Goal: Transaction & Acquisition: Purchase product/service

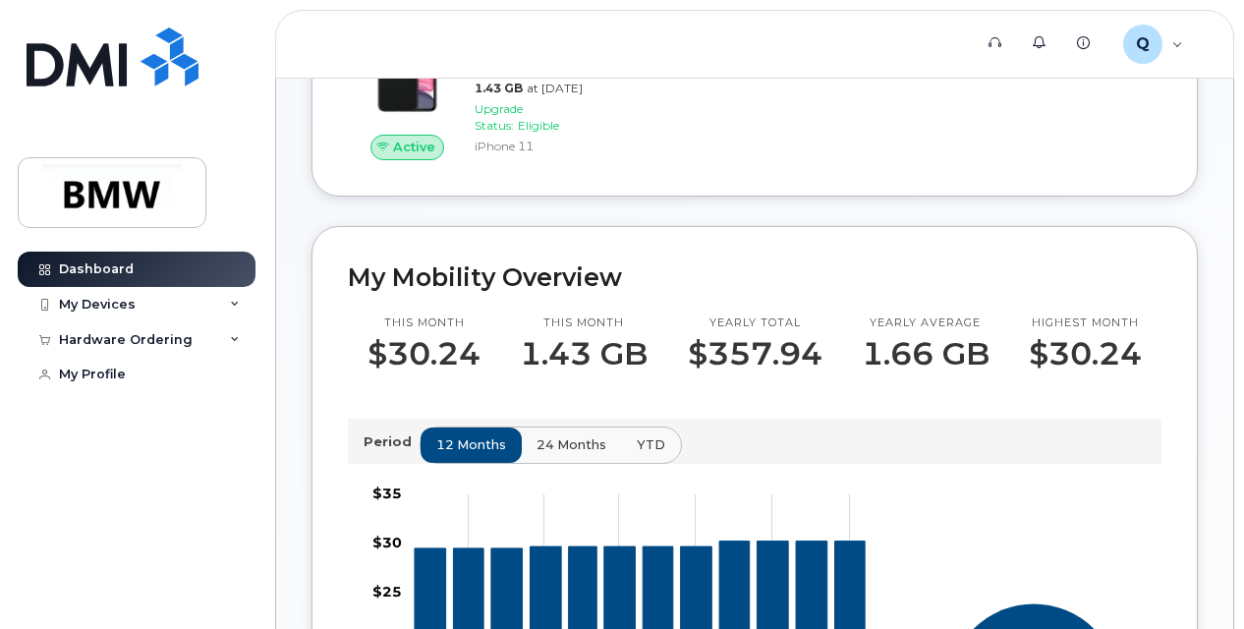
scroll to position [169, 0]
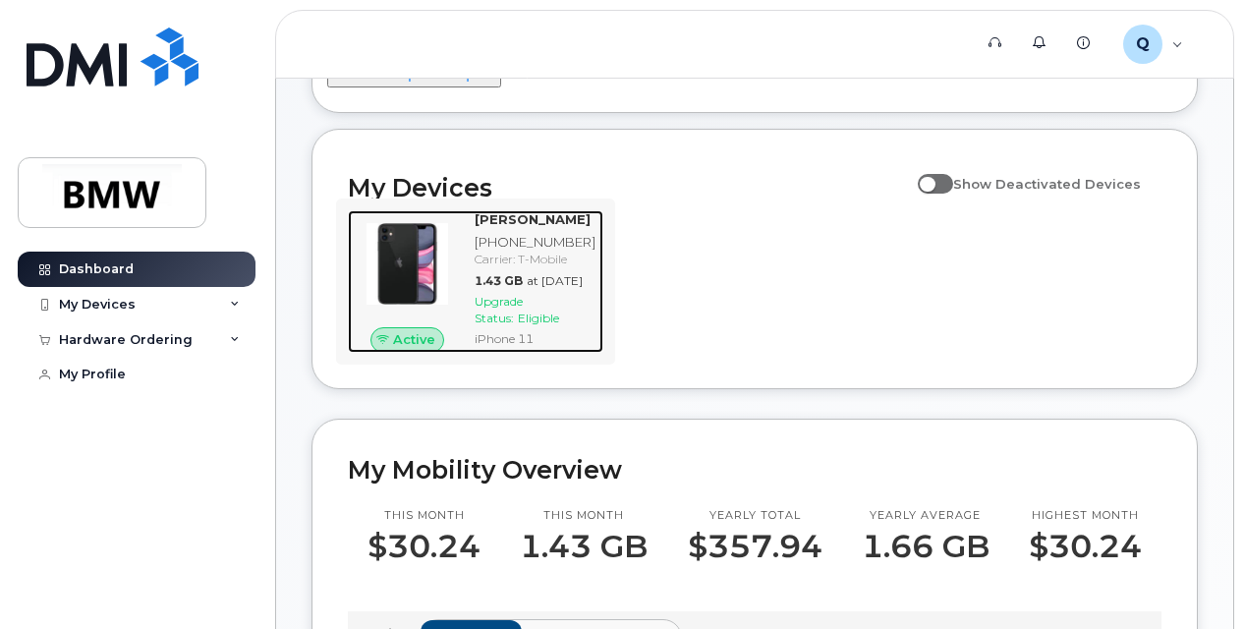
click at [505, 325] on span "Upgrade Status:" at bounding box center [499, 309] width 48 height 31
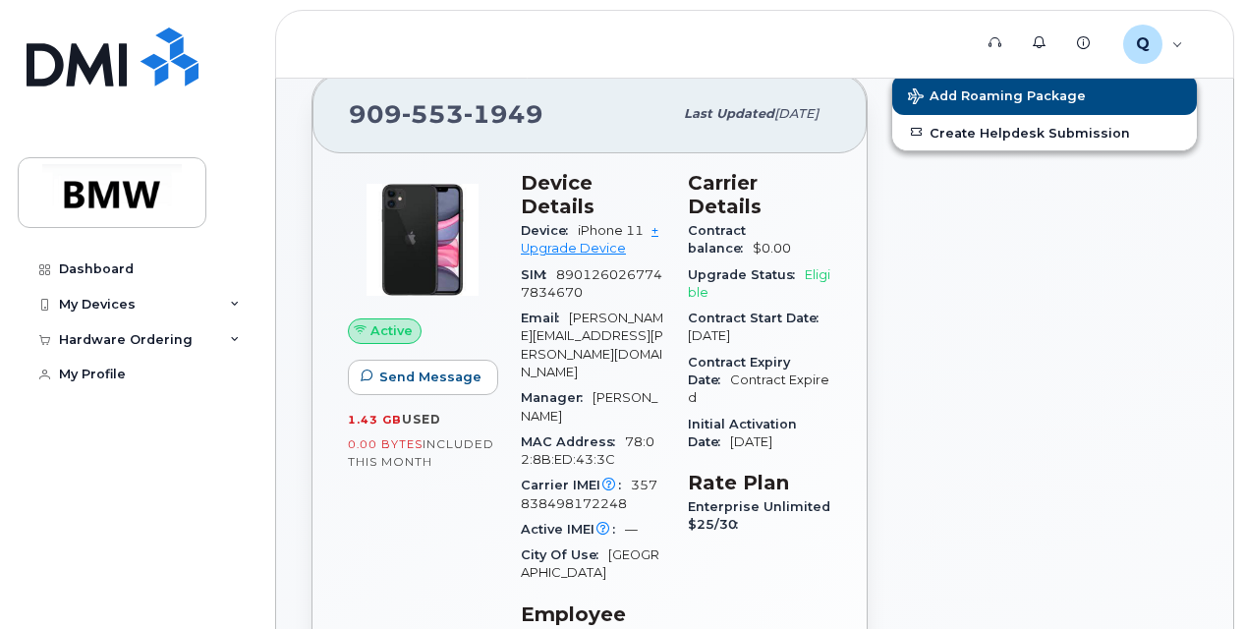
scroll to position [197, 0]
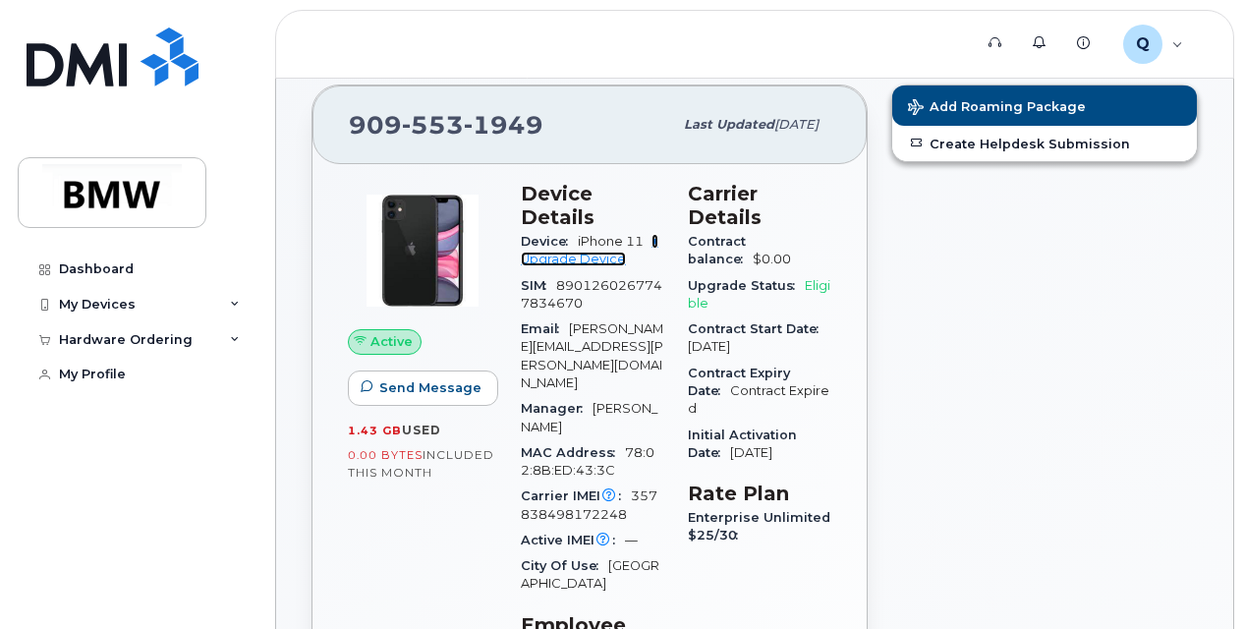
click at [579, 256] on link "+ Upgrade Device" at bounding box center [590, 250] width 138 height 32
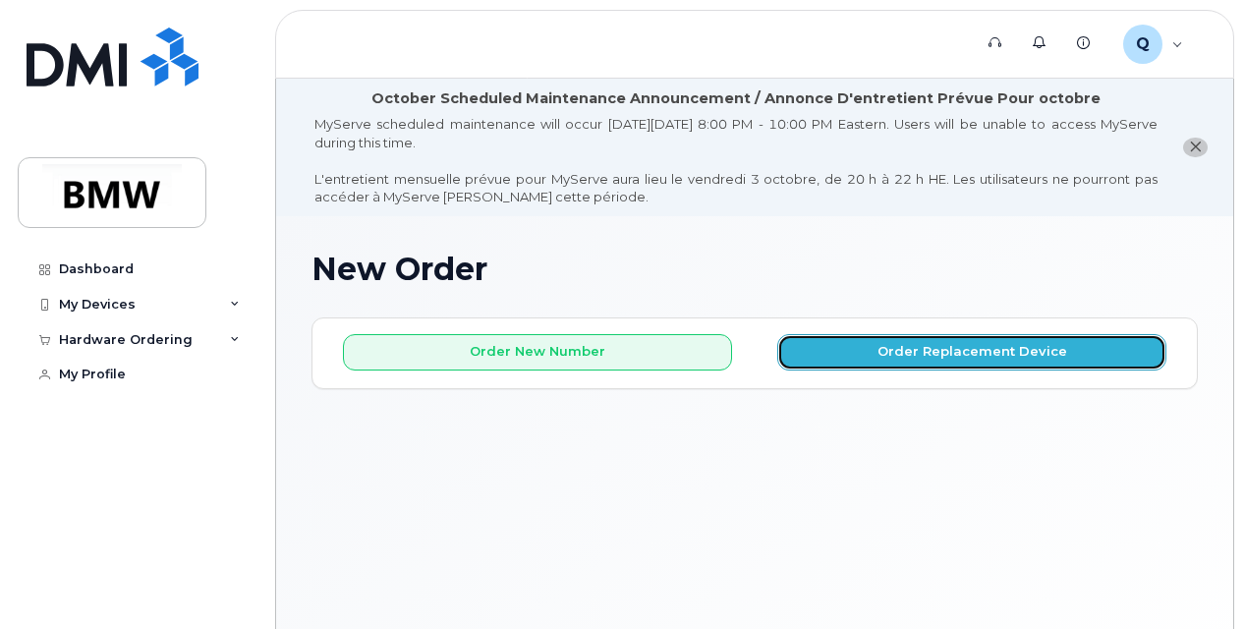
click at [930, 346] on button "Order Replacement Device" at bounding box center [971, 352] width 389 height 36
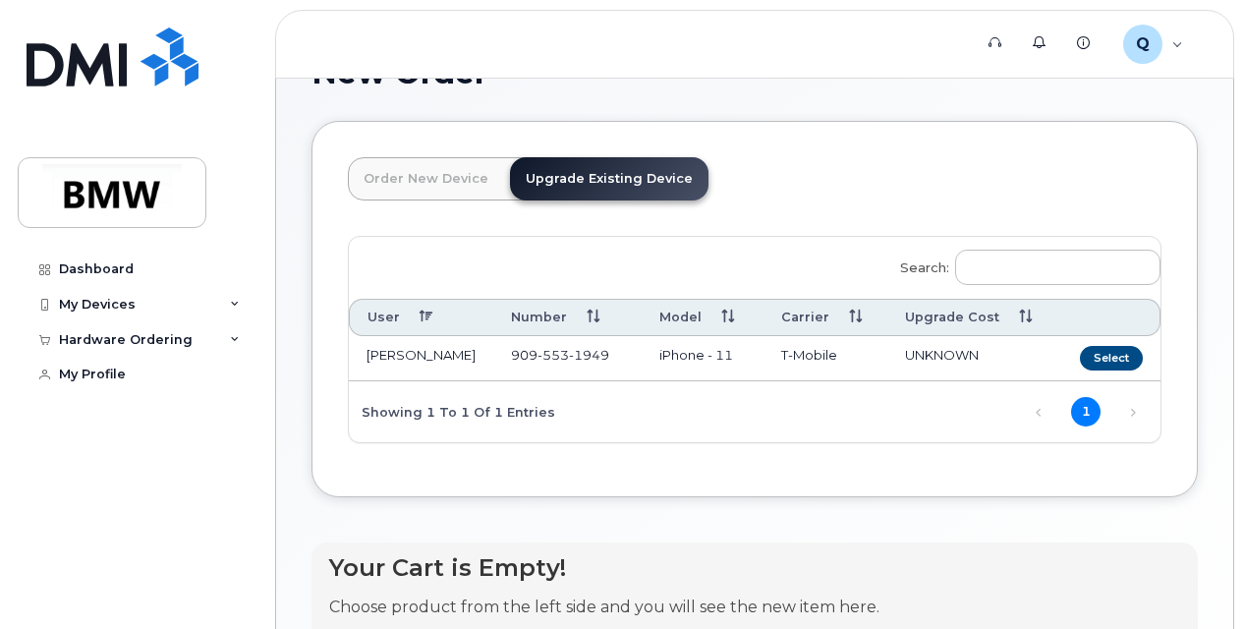
scroll to position [295, 0]
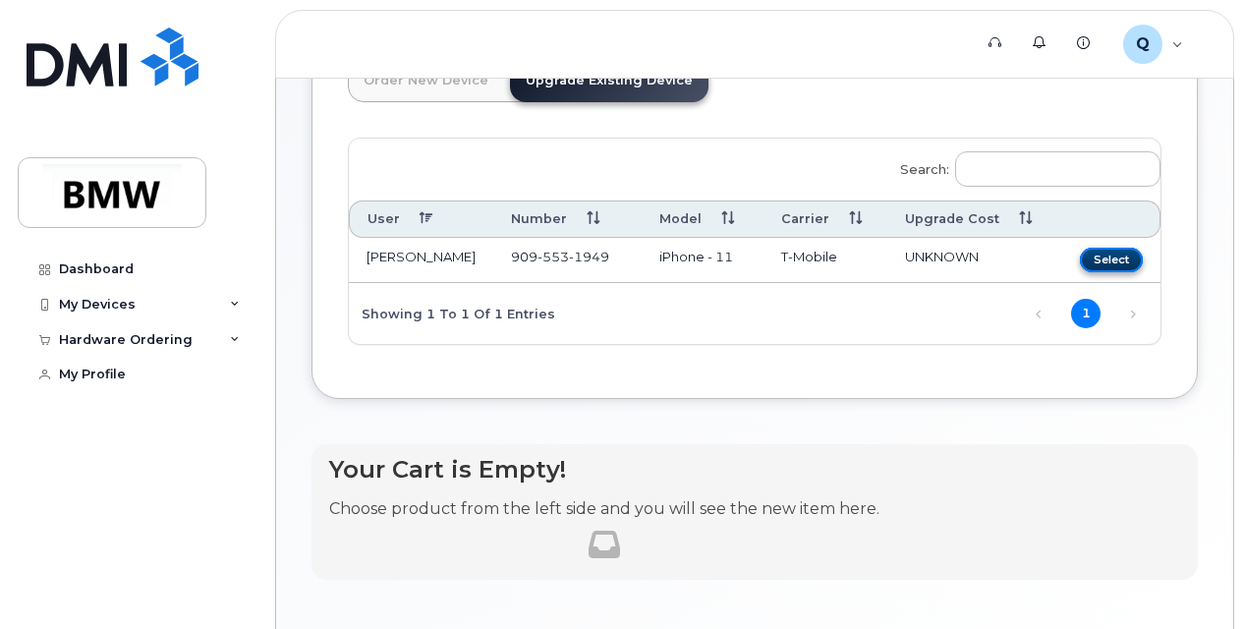
click at [1112, 257] on button "Select" at bounding box center [1111, 260] width 63 height 25
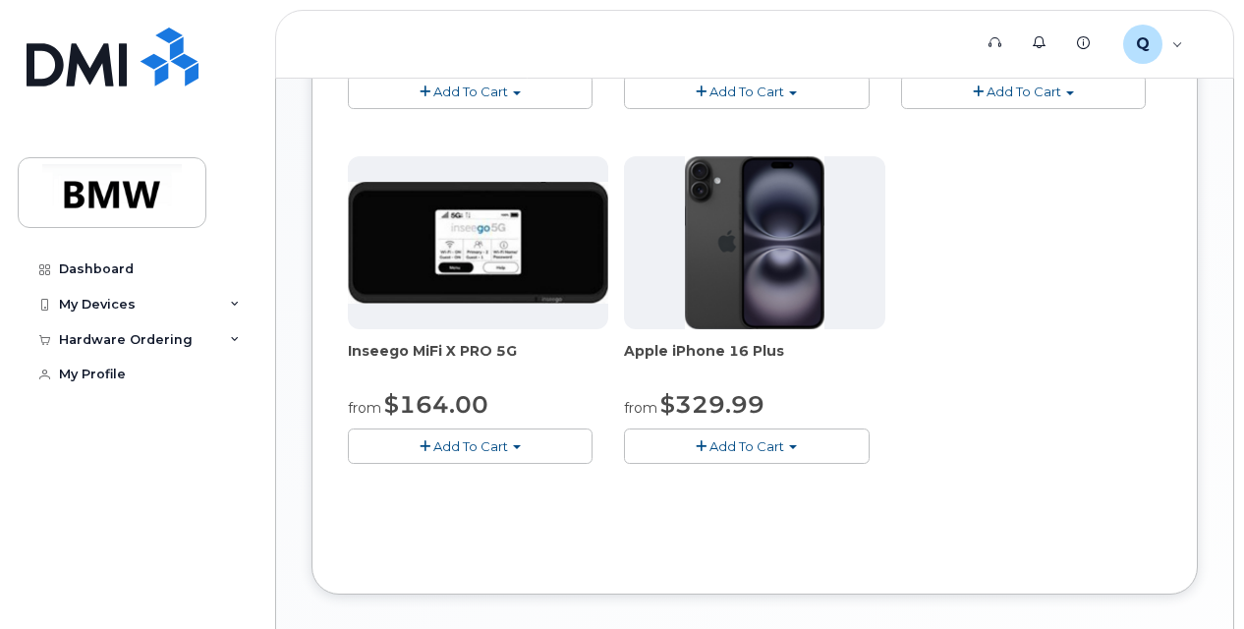
scroll to position [983, 0]
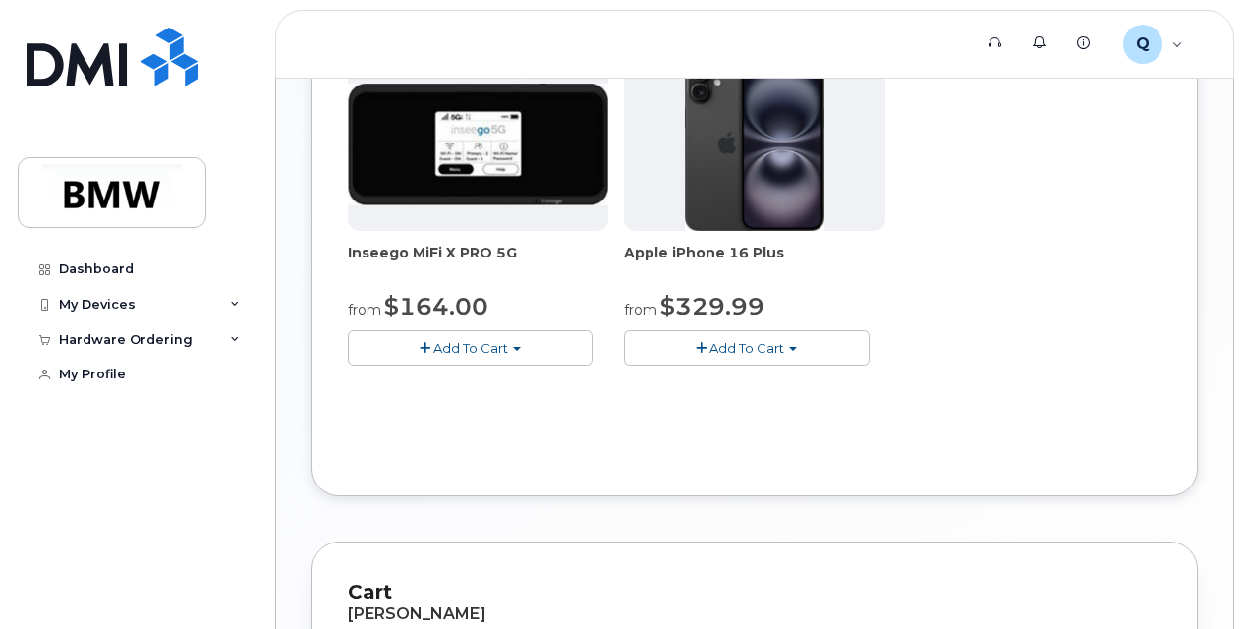
click at [774, 340] on span "Add To Cart" at bounding box center [747, 348] width 75 height 16
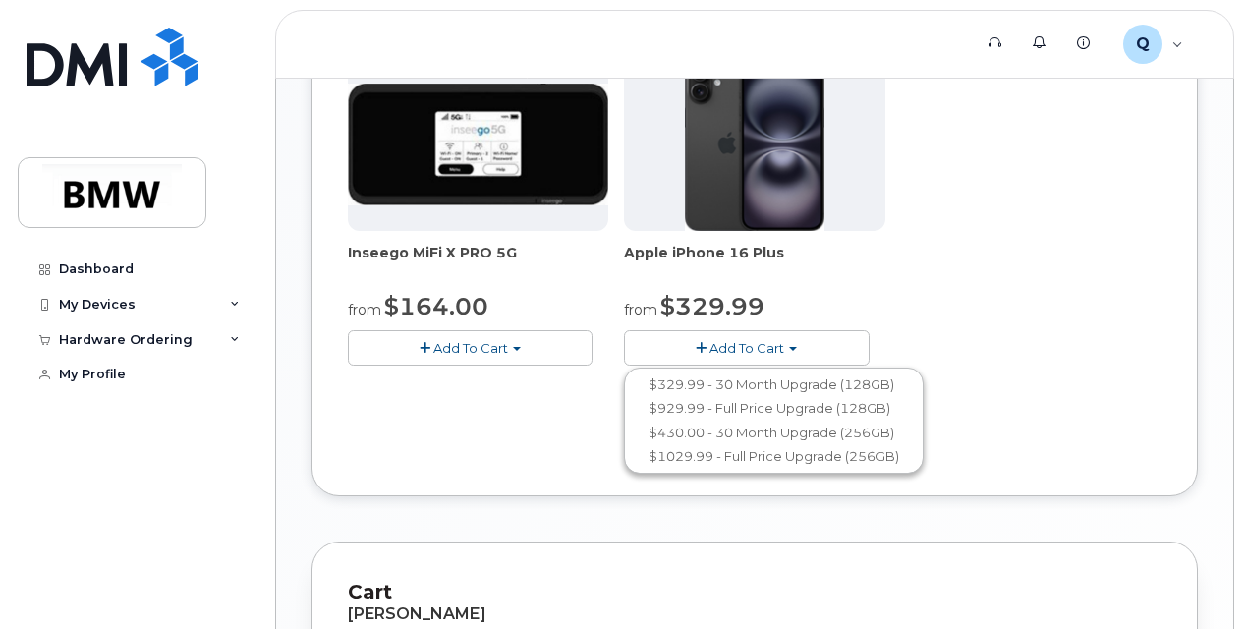
click at [948, 257] on div "TCL Flip Go from $0.00 Add To Cart $0.00 - 30 month Upgrade $96.00 - Full Price…" at bounding box center [755, 50] width 814 height 692
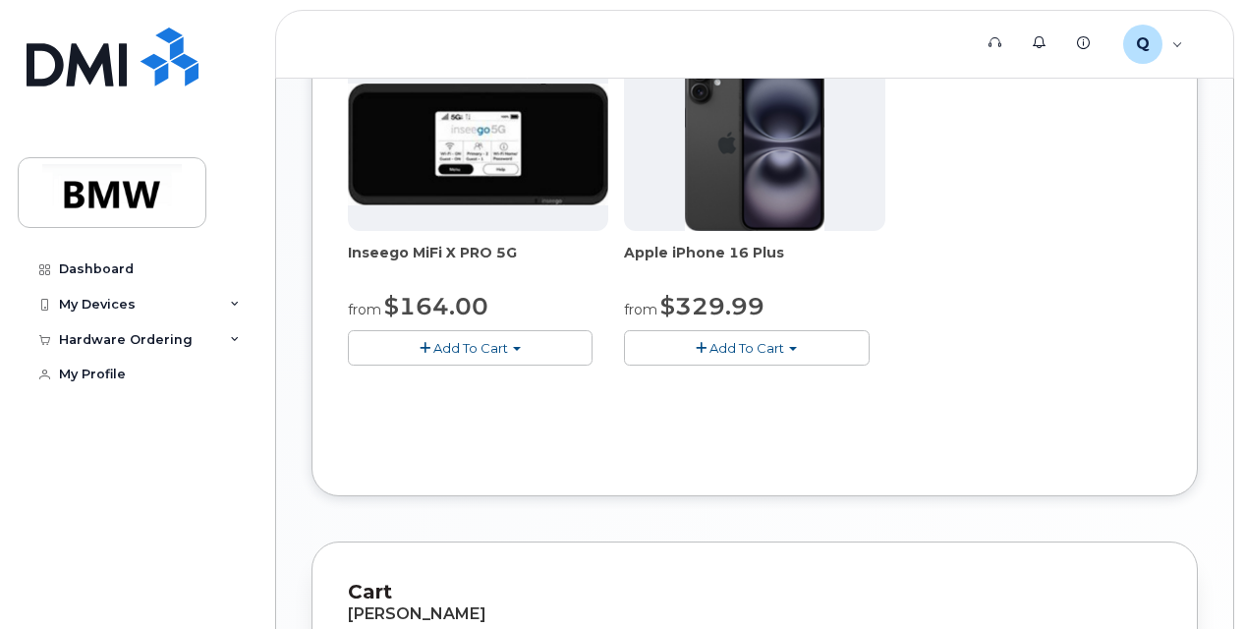
click at [702, 342] on span "button" at bounding box center [701, 348] width 11 height 13
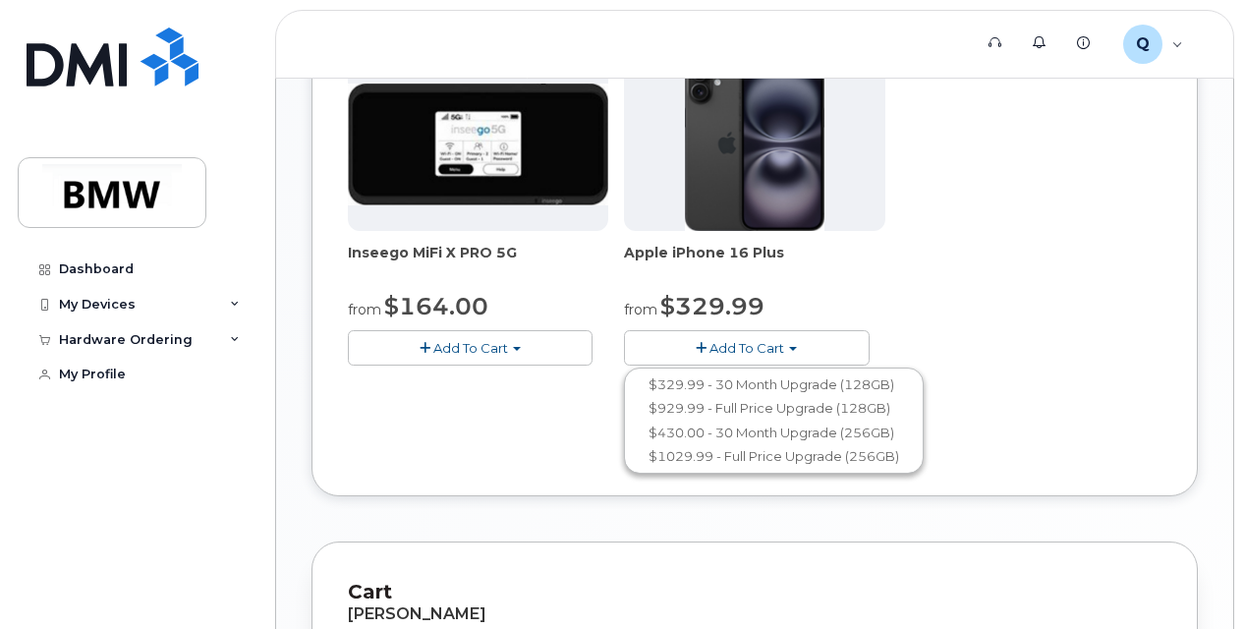
click at [1024, 319] on div "TCL Flip Go from $0.00 Add To Cart $0.00 - 30 month Upgrade $96.00 - Full Price…" at bounding box center [755, 50] width 814 height 692
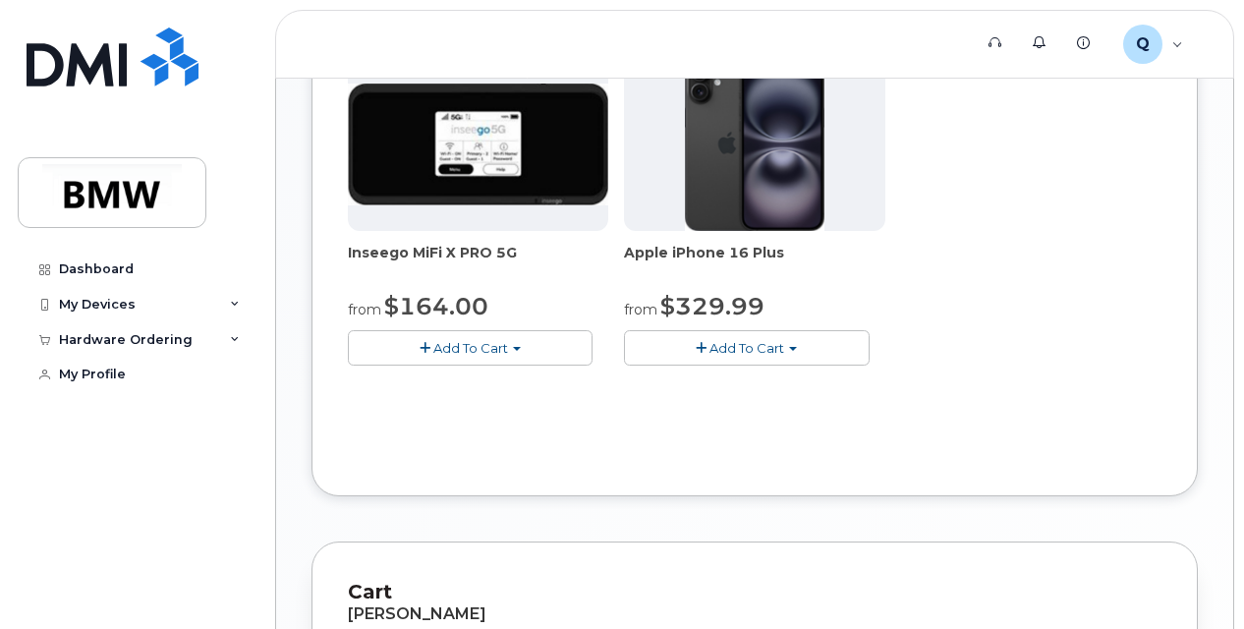
click at [788, 348] on button "Add To Cart" at bounding box center [746, 347] width 245 height 34
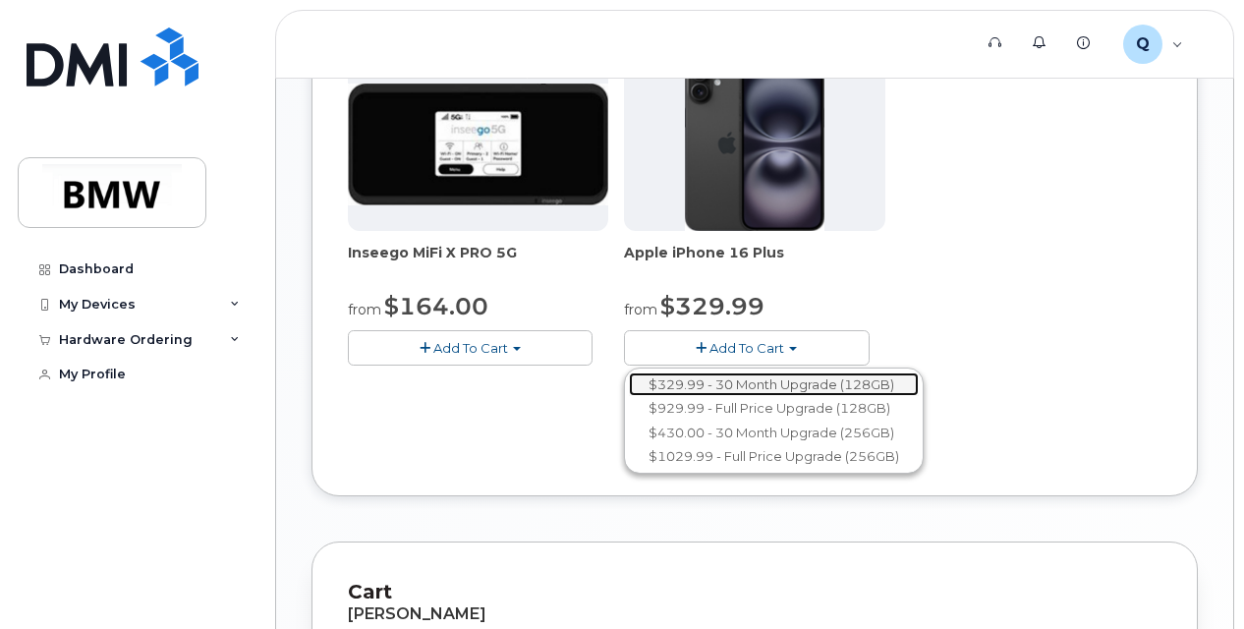
click at [759, 373] on link "$329.99 - 30 Month Upgrade (128GB)" at bounding box center [774, 384] width 290 height 25
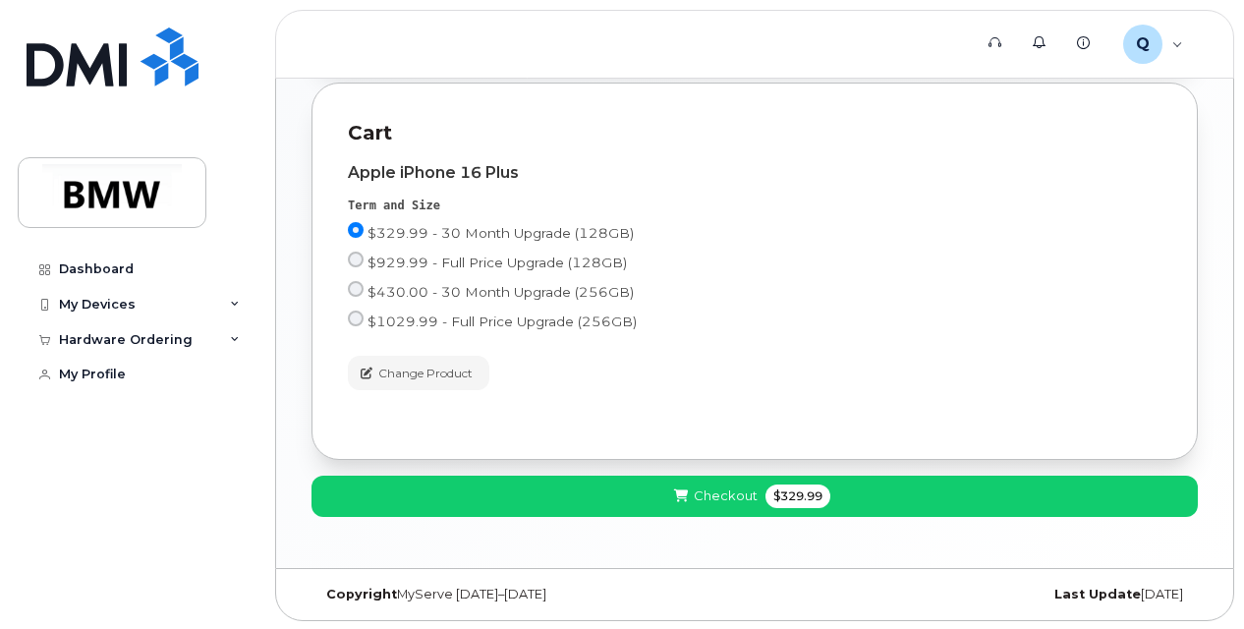
scroll to position [880, 0]
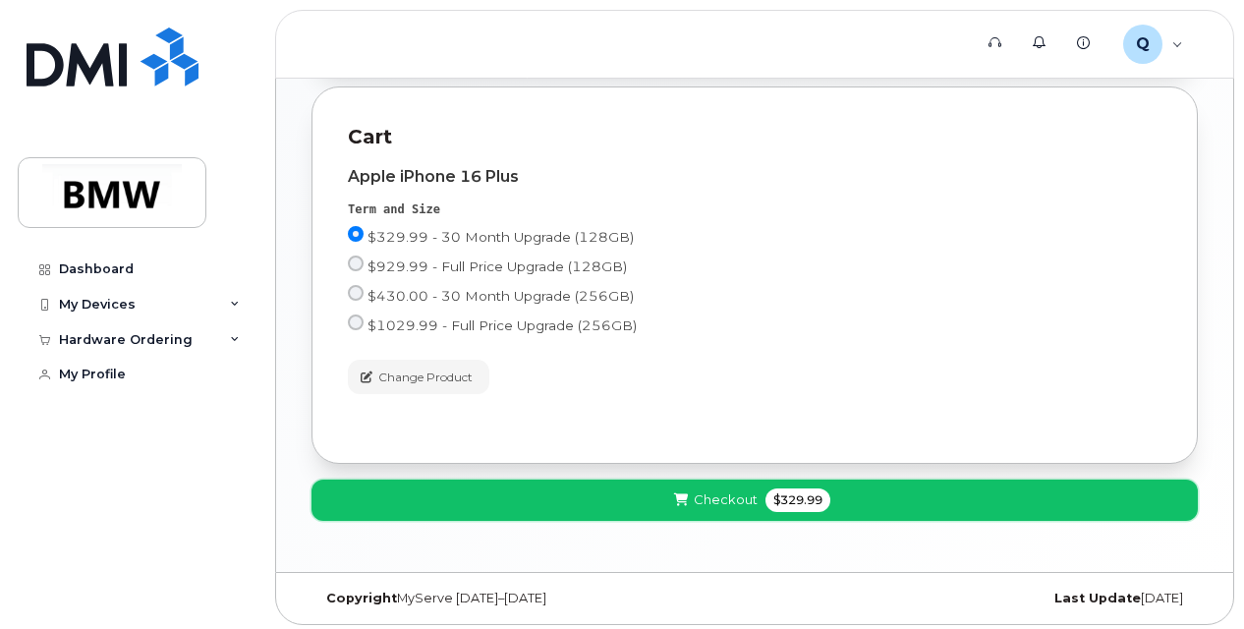
click at [605, 491] on button "Checkout $329.99" at bounding box center [755, 500] width 886 height 40
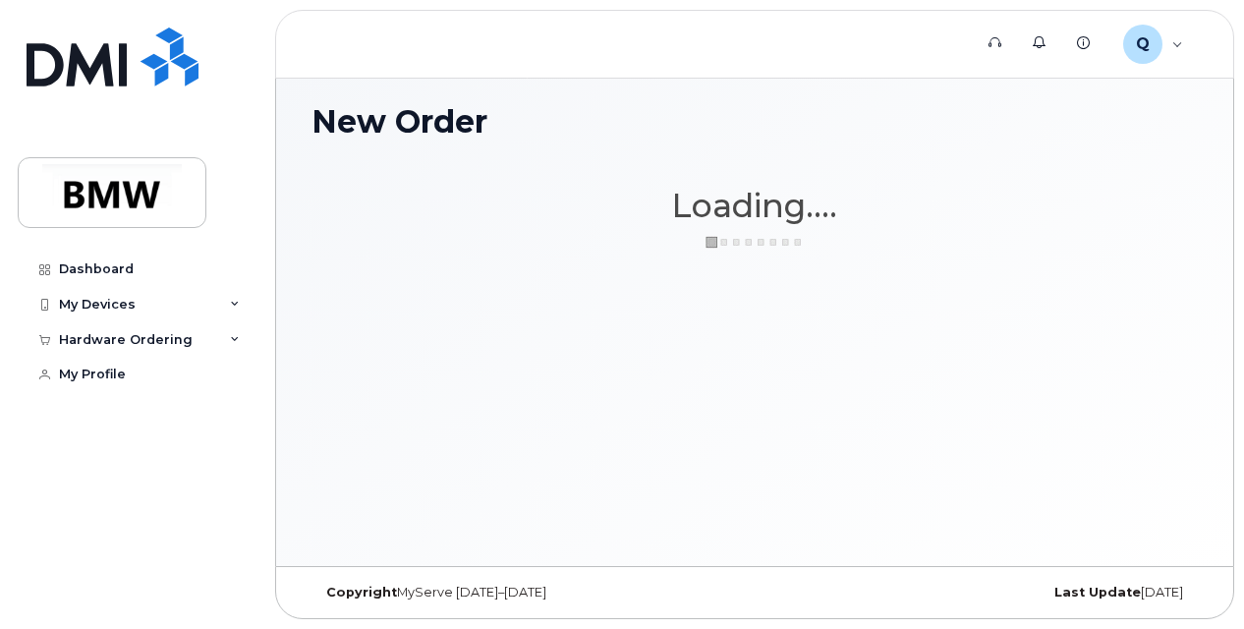
scroll to position [146, 0]
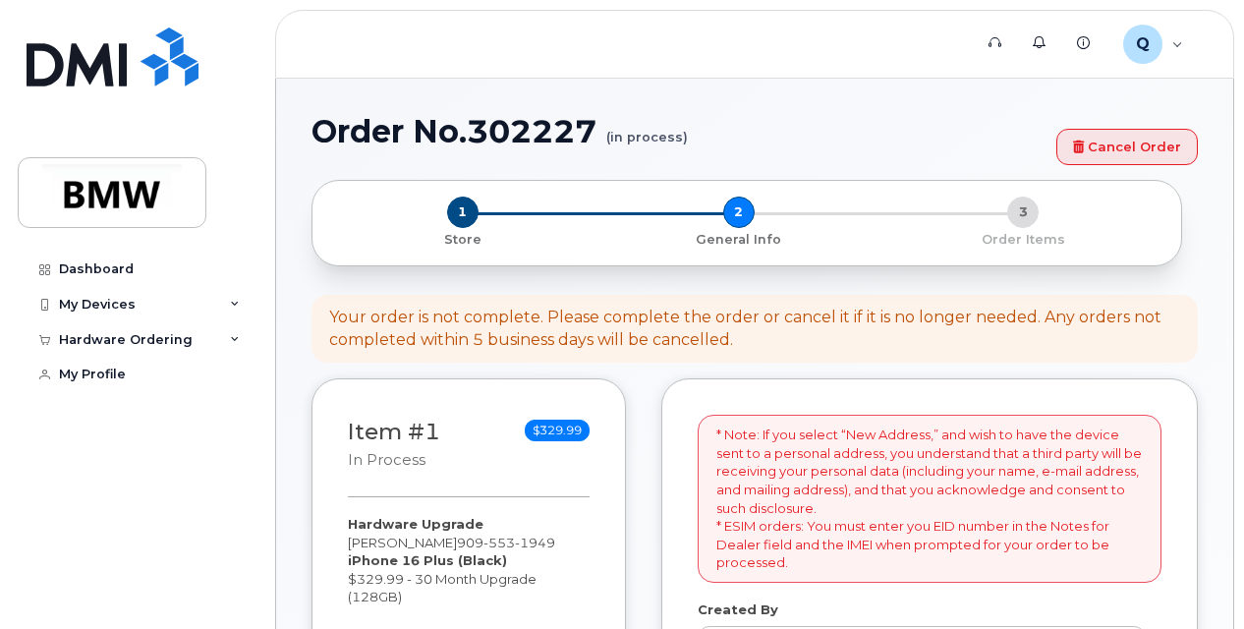
select select
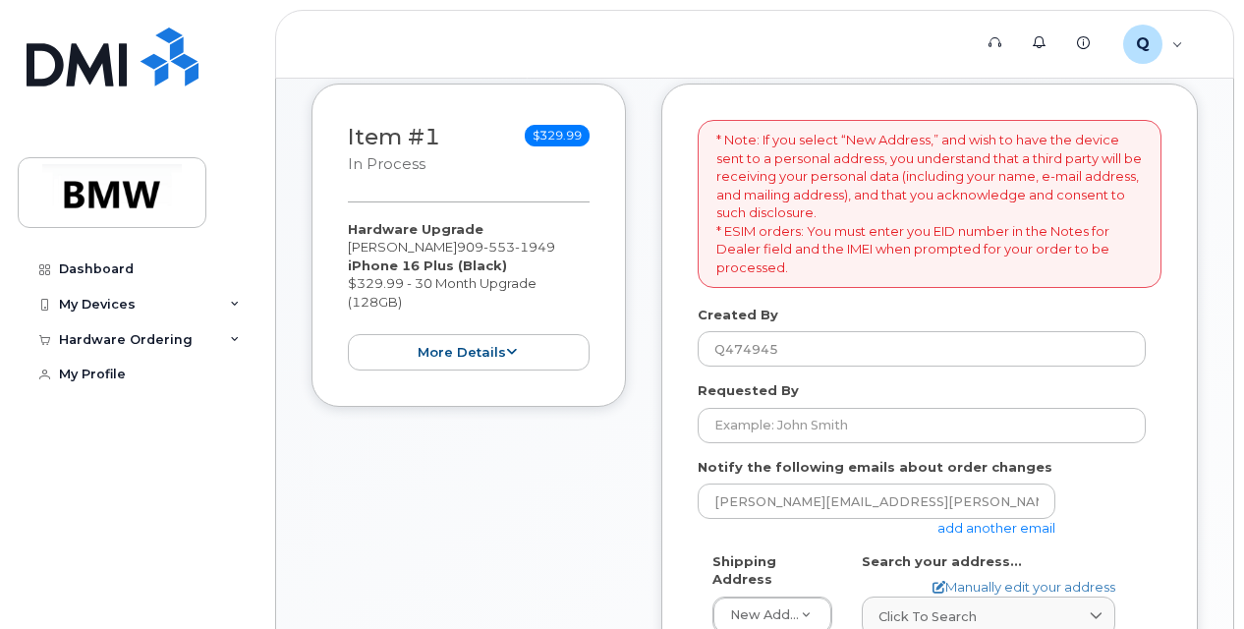
scroll to position [491, 0]
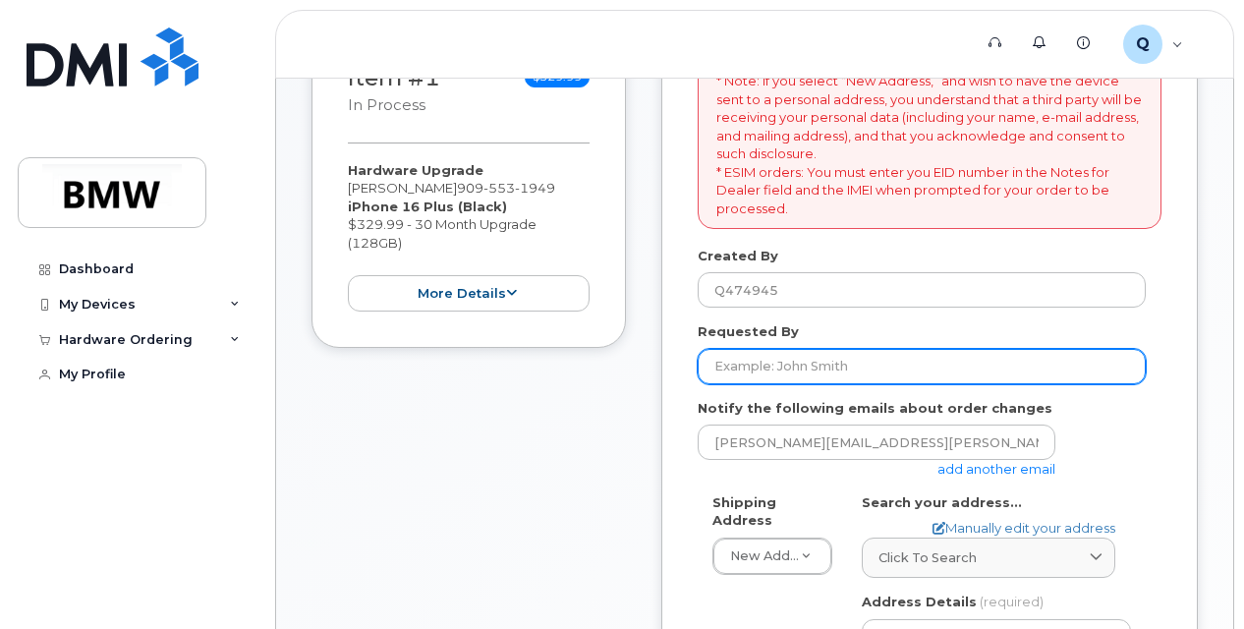
click at [810, 363] on input "Requested By" at bounding box center [922, 366] width 448 height 35
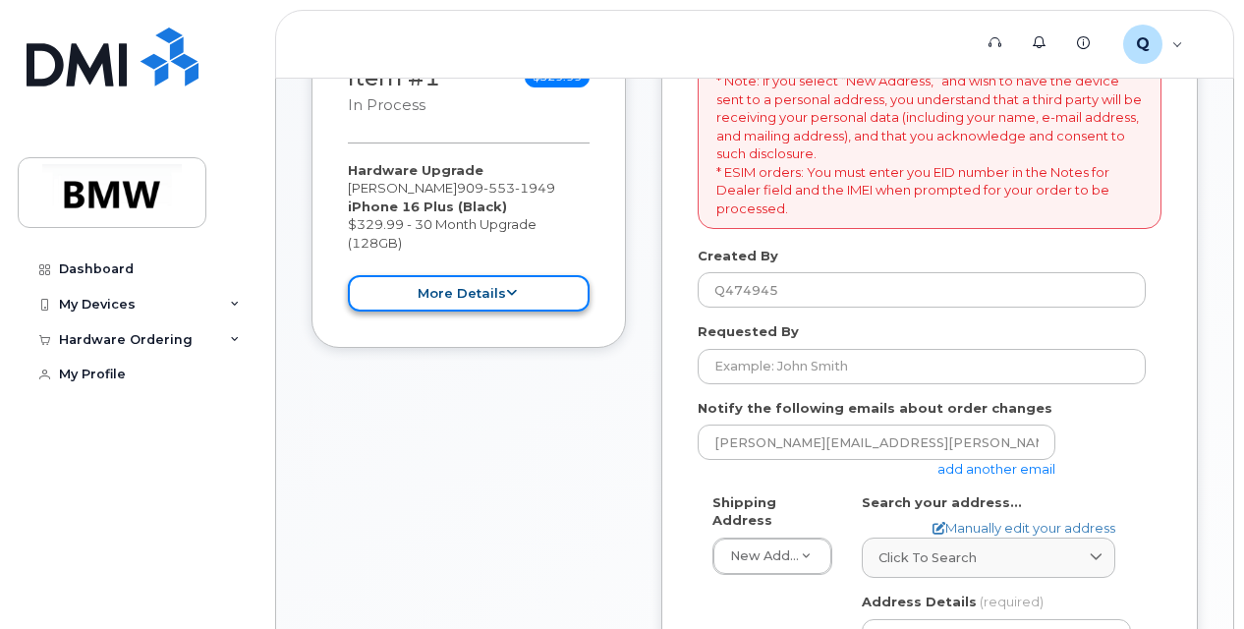
click at [511, 287] on icon at bounding box center [511, 293] width 11 height 13
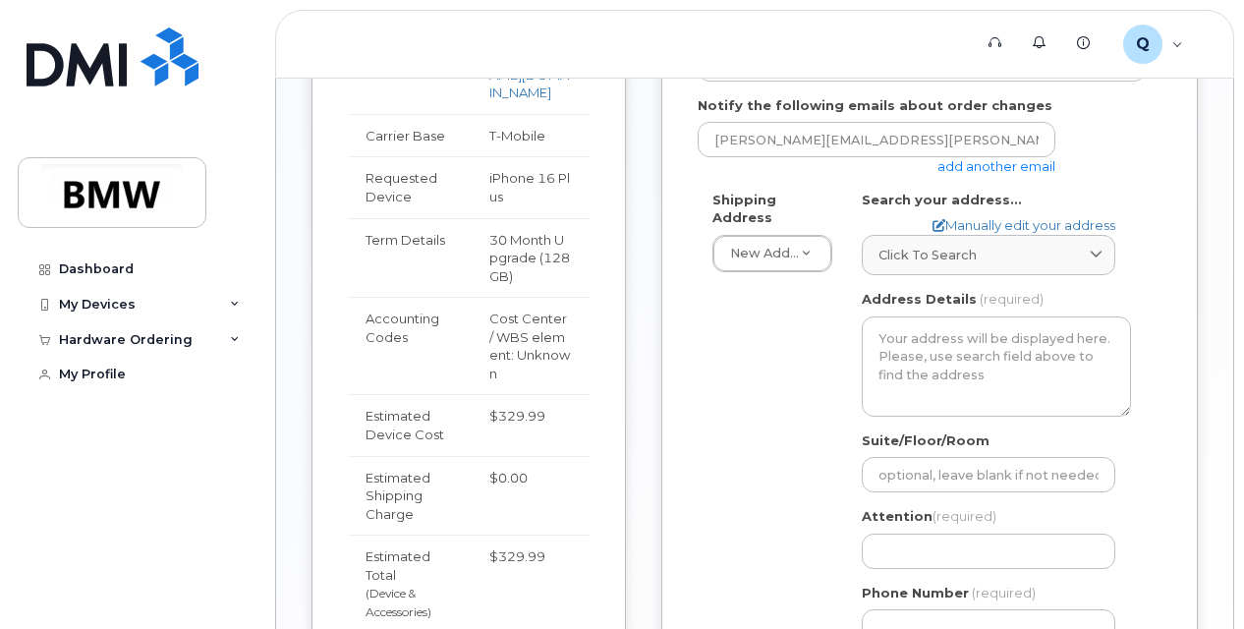
scroll to position [983, 0]
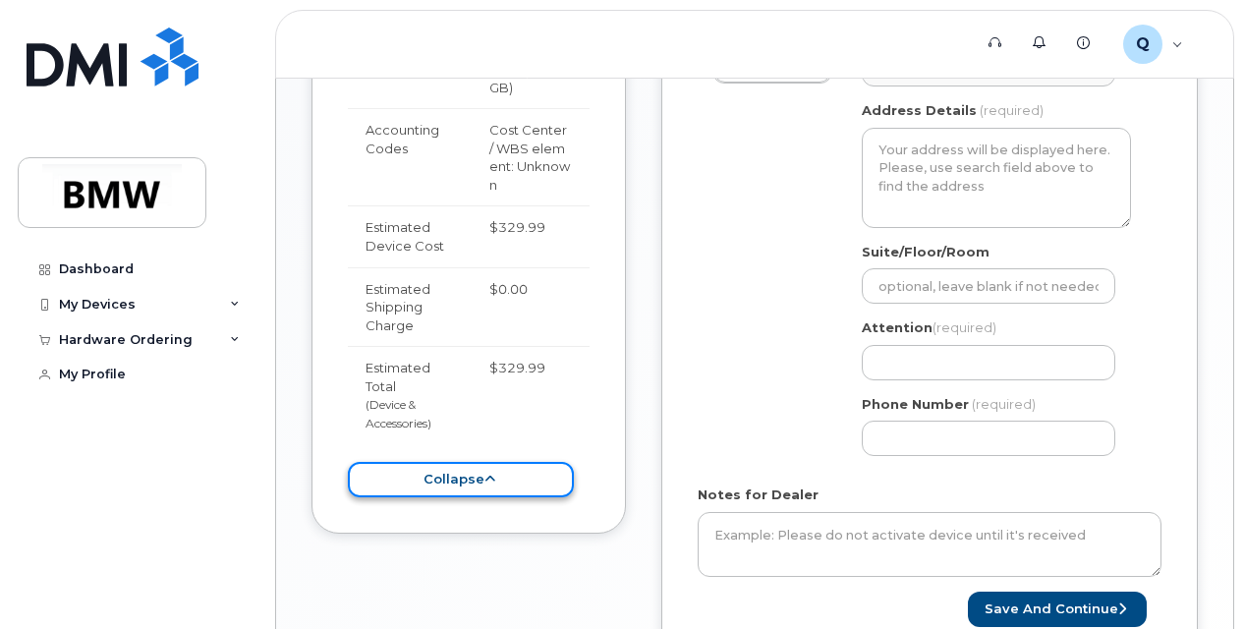
click at [509, 462] on button "collapse" at bounding box center [461, 480] width 226 height 36
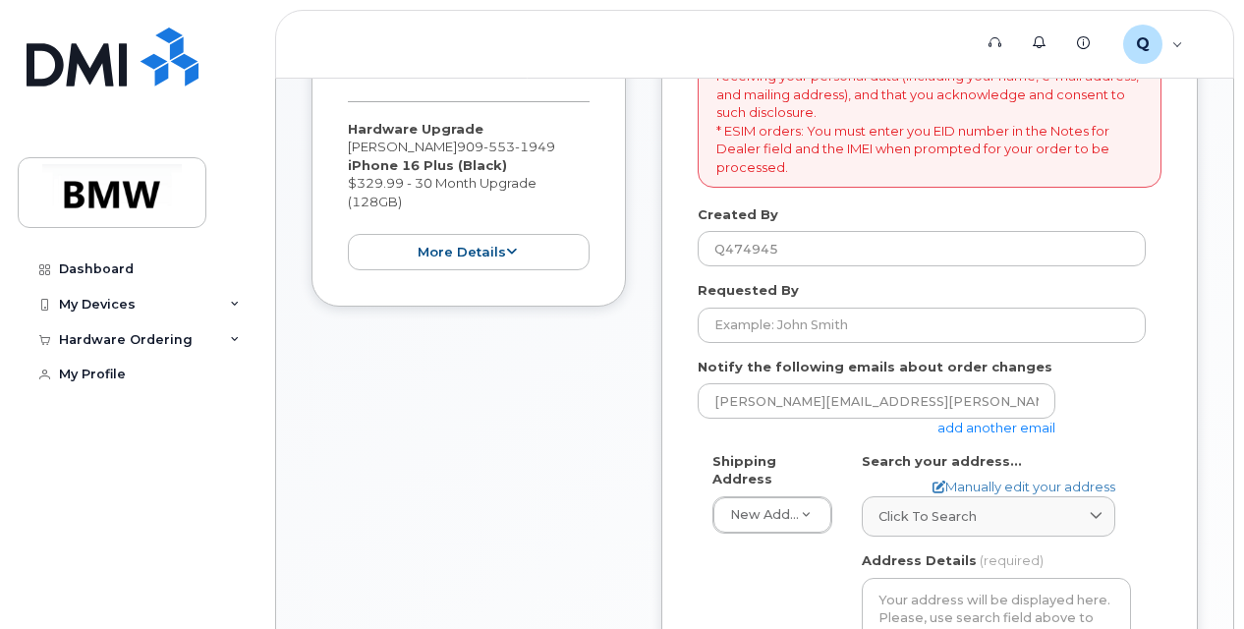
scroll to position [491, 0]
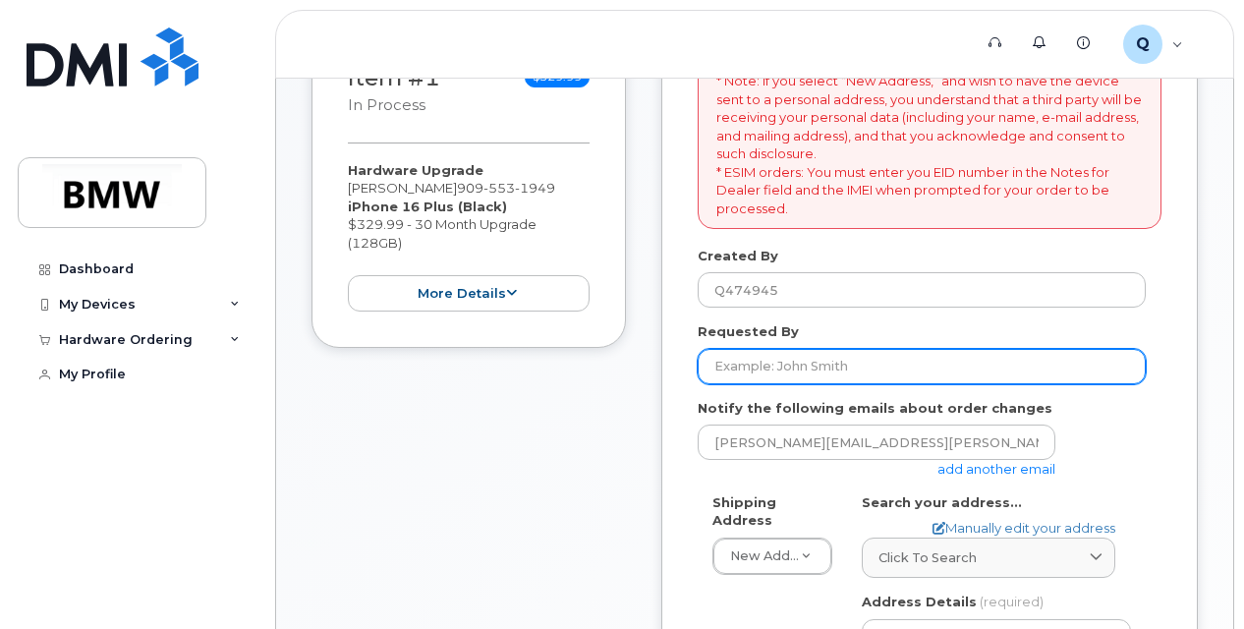
click at [749, 366] on input "Requested By" at bounding box center [922, 366] width 448 height 35
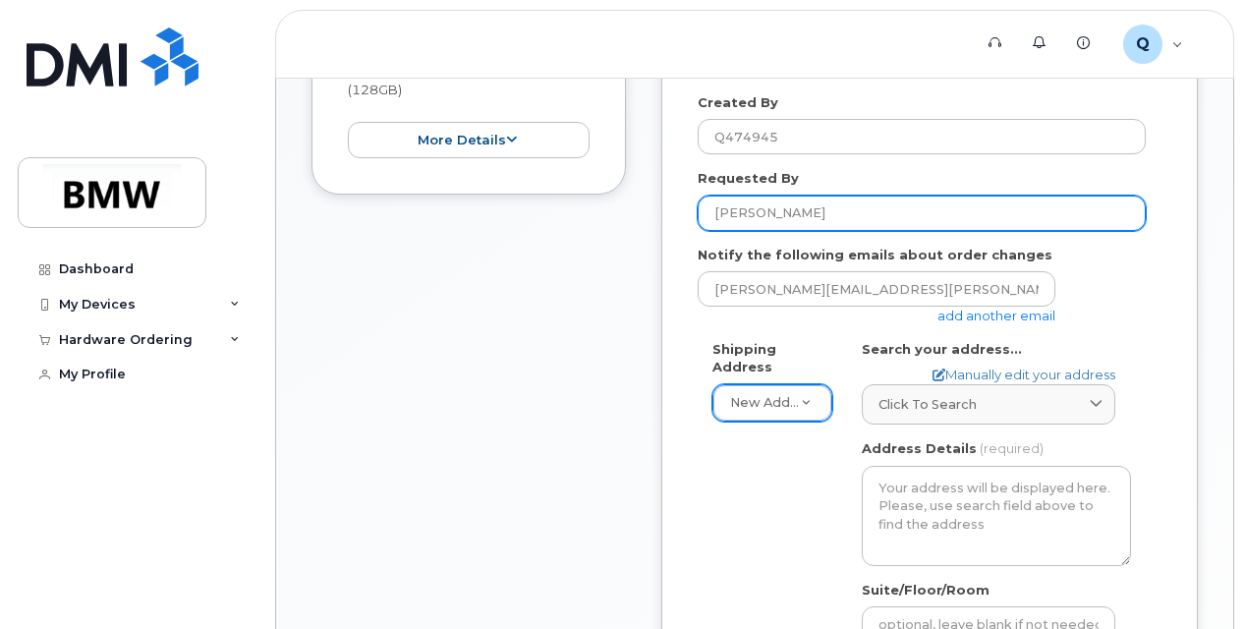
scroll to position [688, 0]
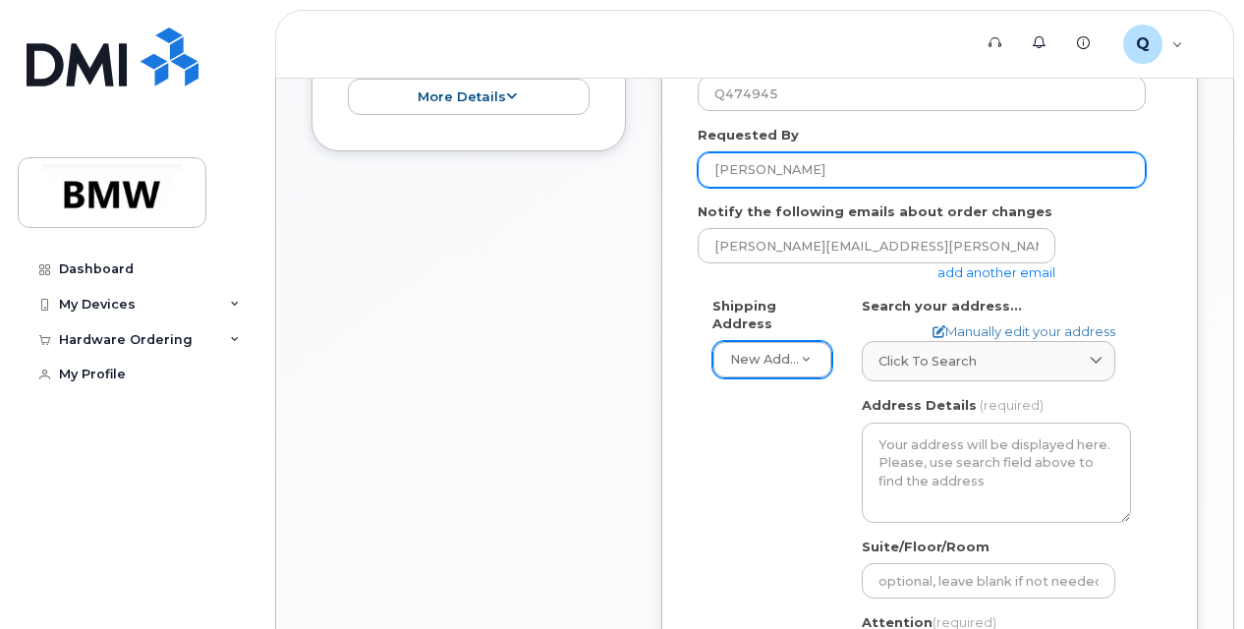
type input "LOGAN SMITH"
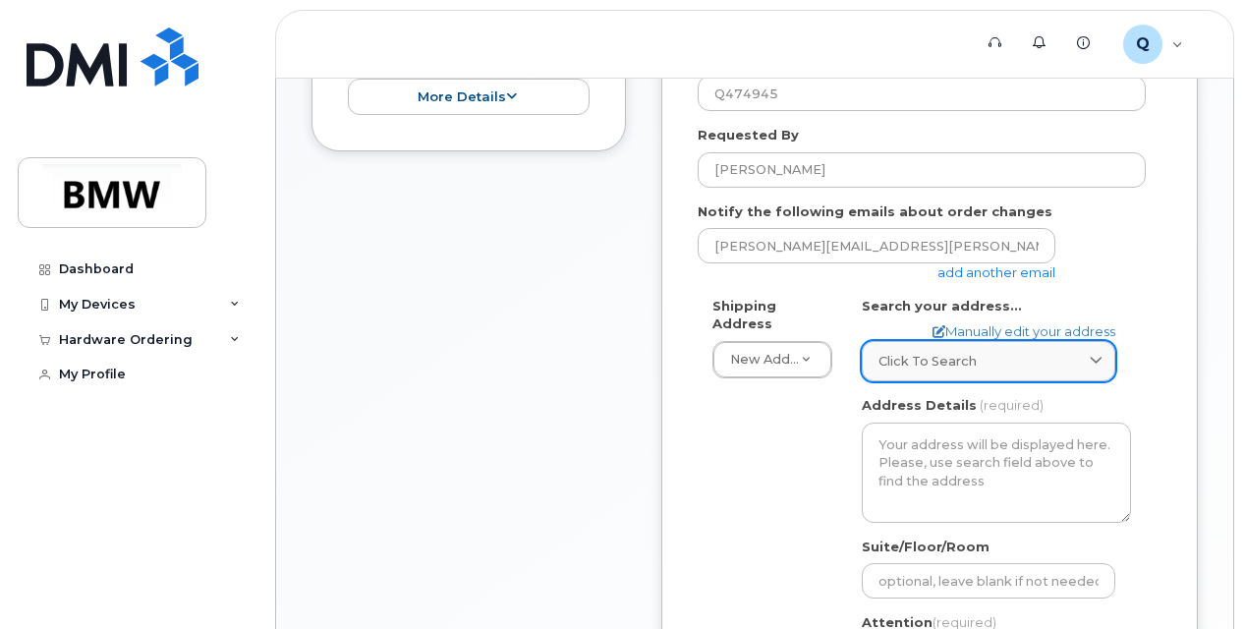
click at [991, 365] on div "Click to search" at bounding box center [989, 361] width 220 height 19
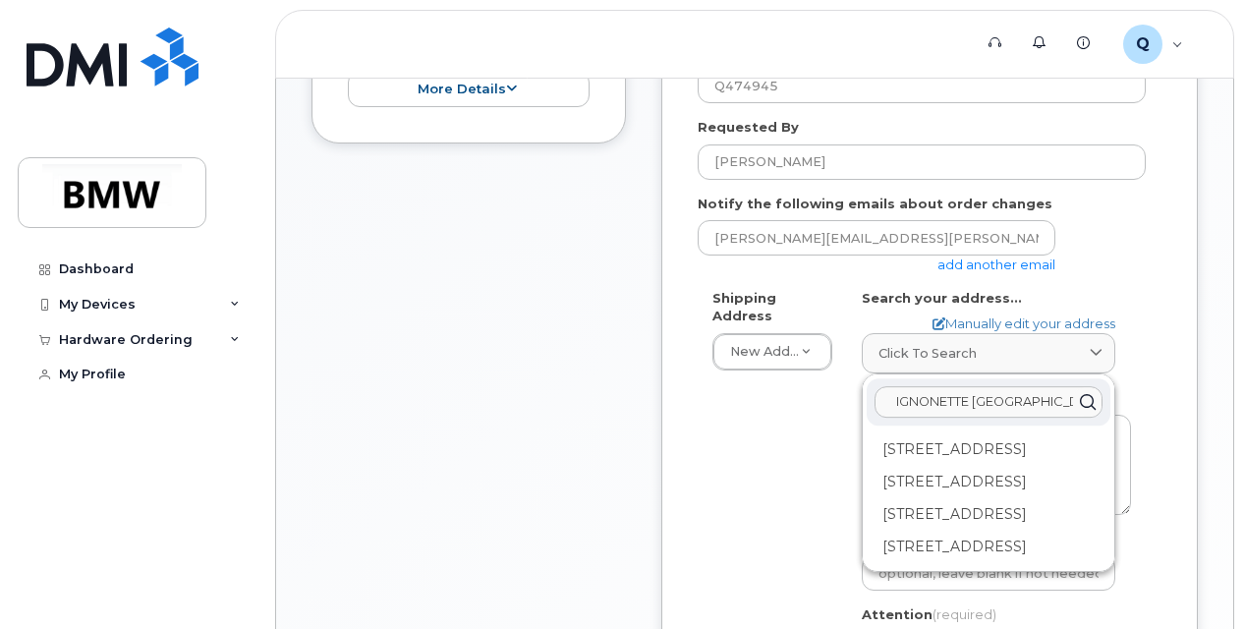
scroll to position [590, 0]
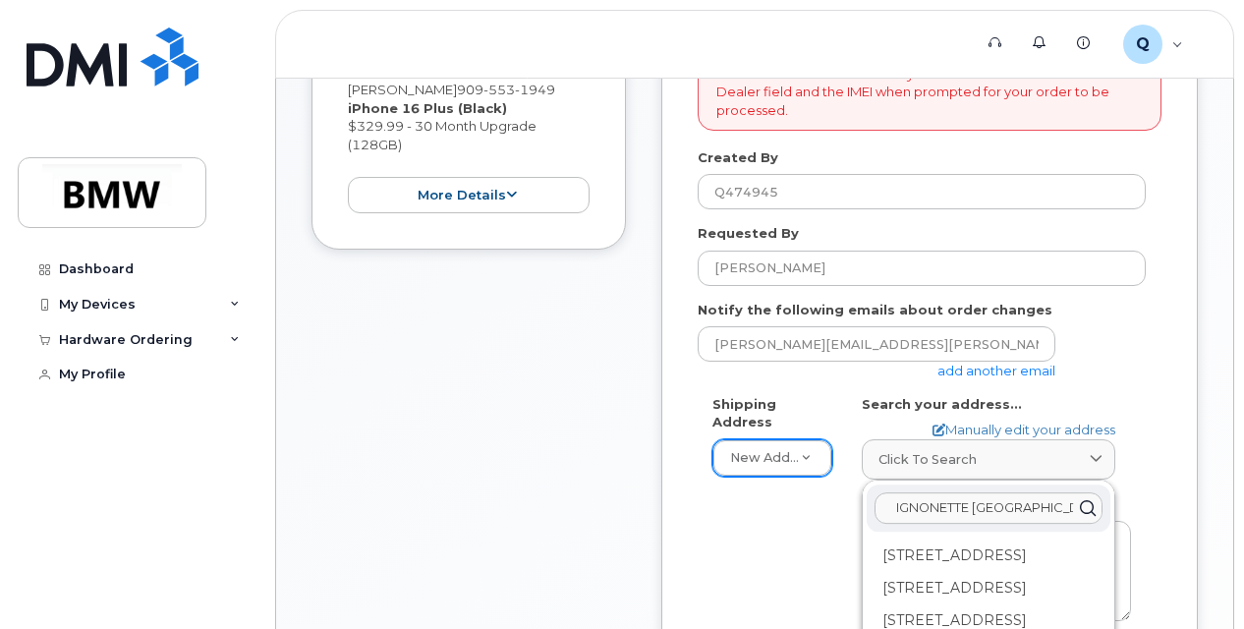
type input "9434 MIGNONETTE ST RANCHO CUC"
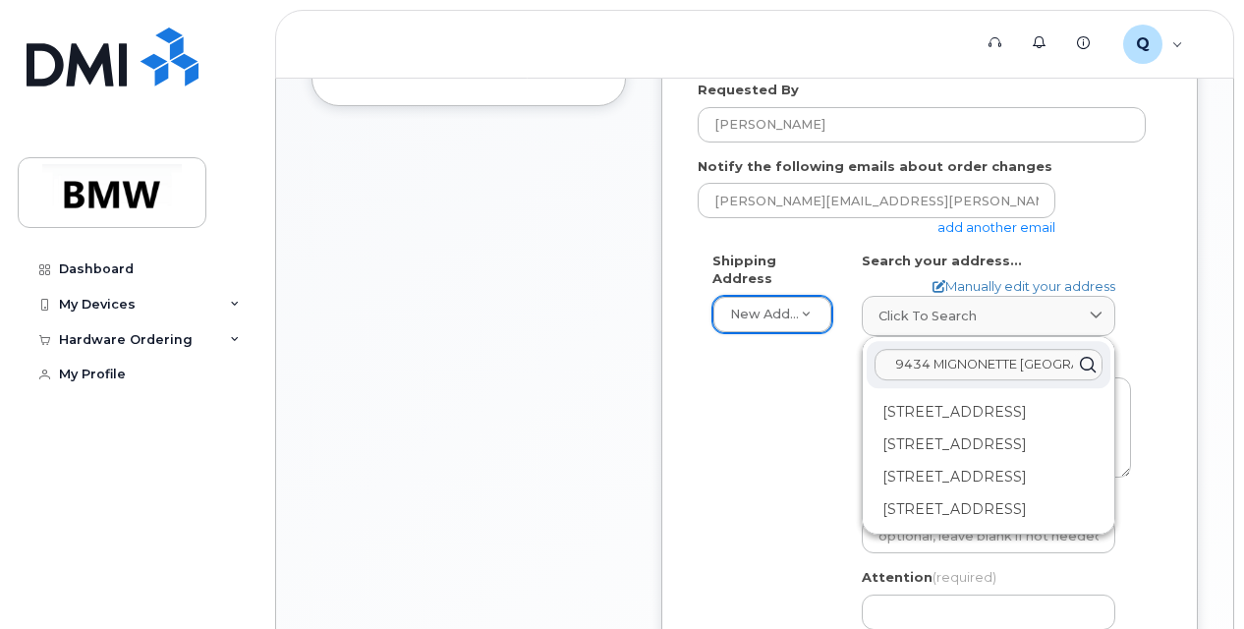
scroll to position [688, 0]
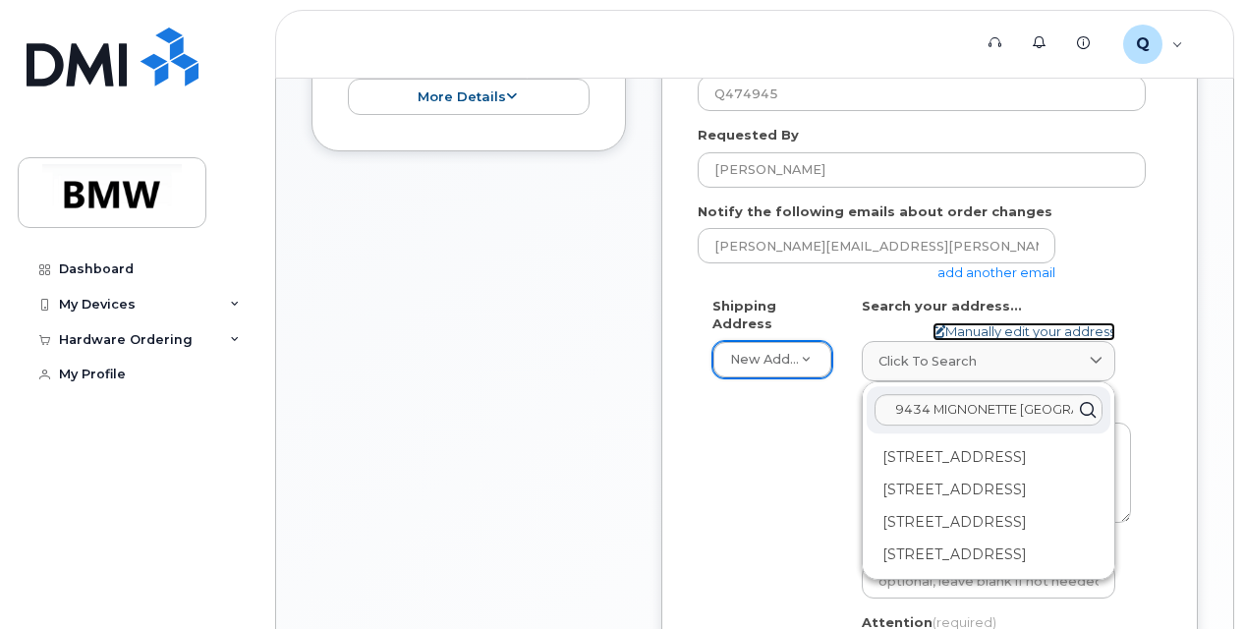
click at [1038, 324] on link "Manually edit your address" at bounding box center [1024, 331] width 183 height 19
select select
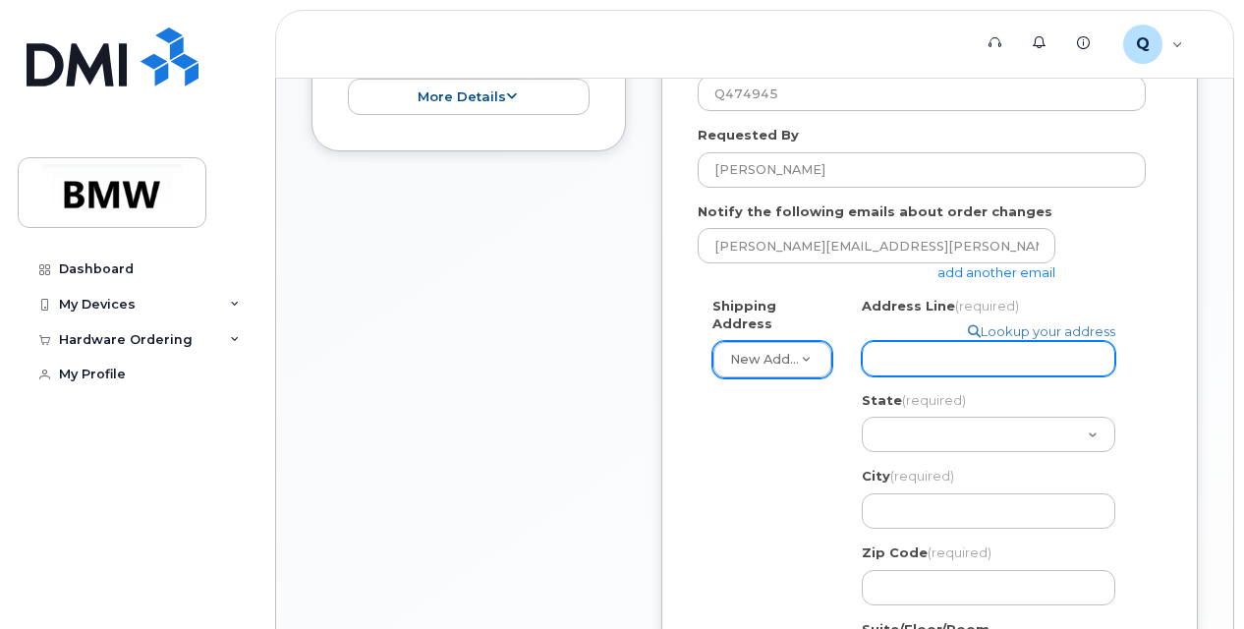
click at [957, 348] on input "Address Line (required)" at bounding box center [989, 358] width 254 height 35
select select
type input "9"
select select
type input "94"
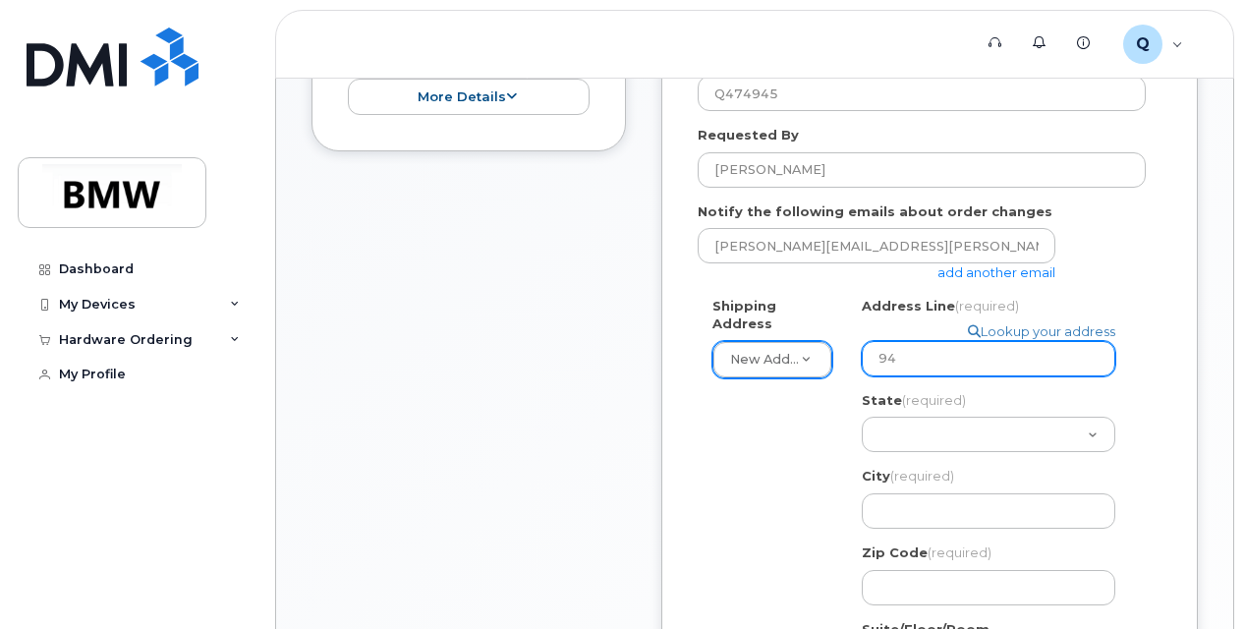
select select
type input "943"
select select
type input "9434"
select select
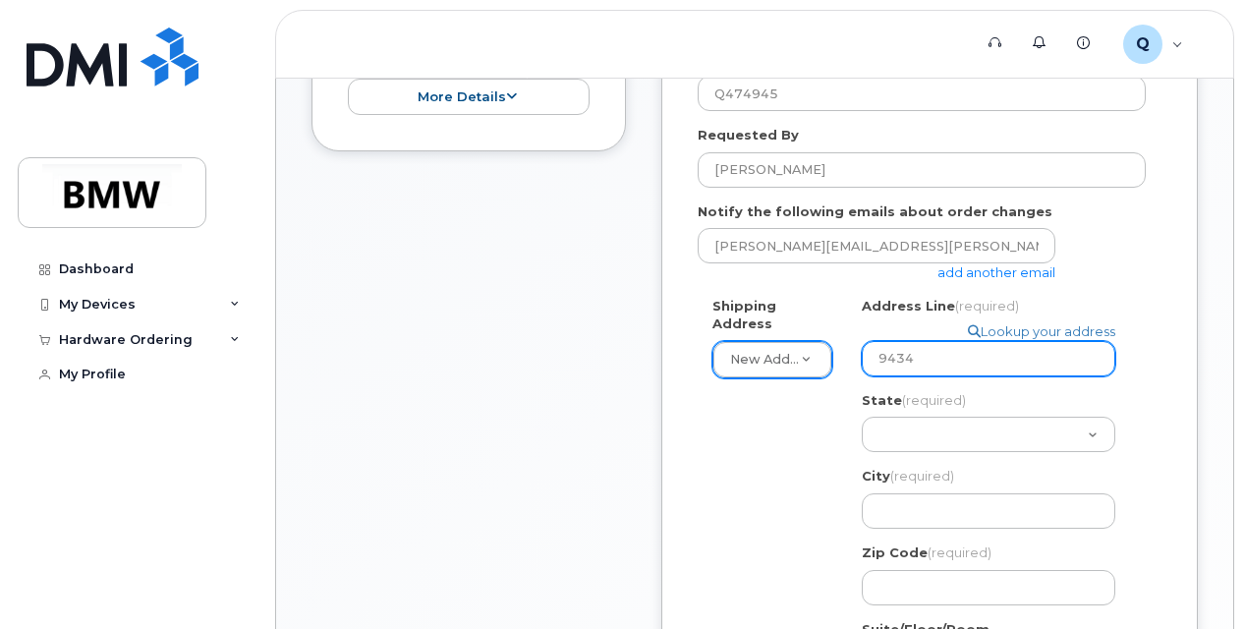
type input "9434 M"
select select
type input "9434 MI"
select select
type input "9434 MIG"
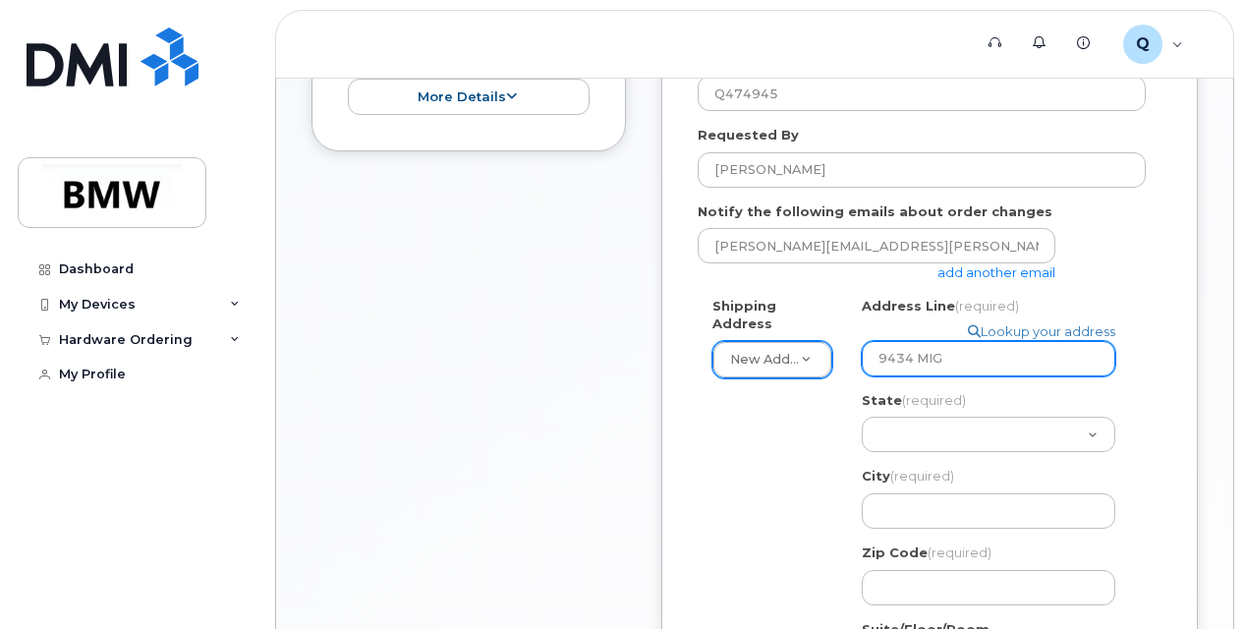
select select
type input "9434 MIGO"
select select
type input "9434 MIGON"
select select
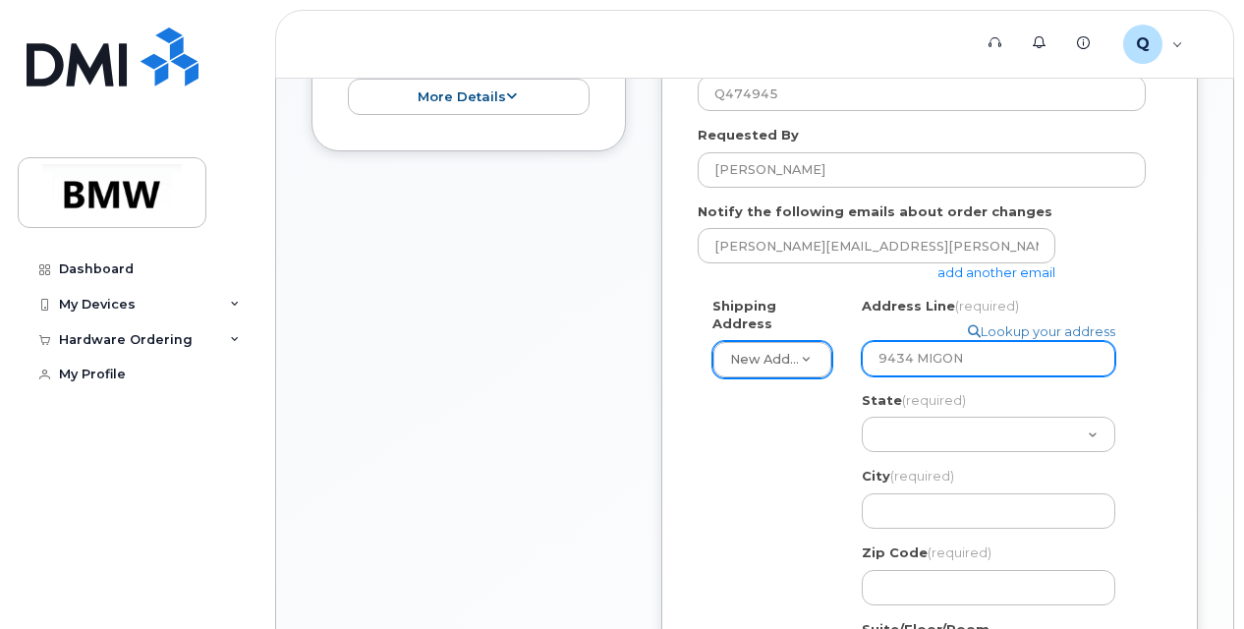
type input "9434 MIGONN"
select select
type input "9434 MIGONNE"
select select
type input "9434 MIGONNET"
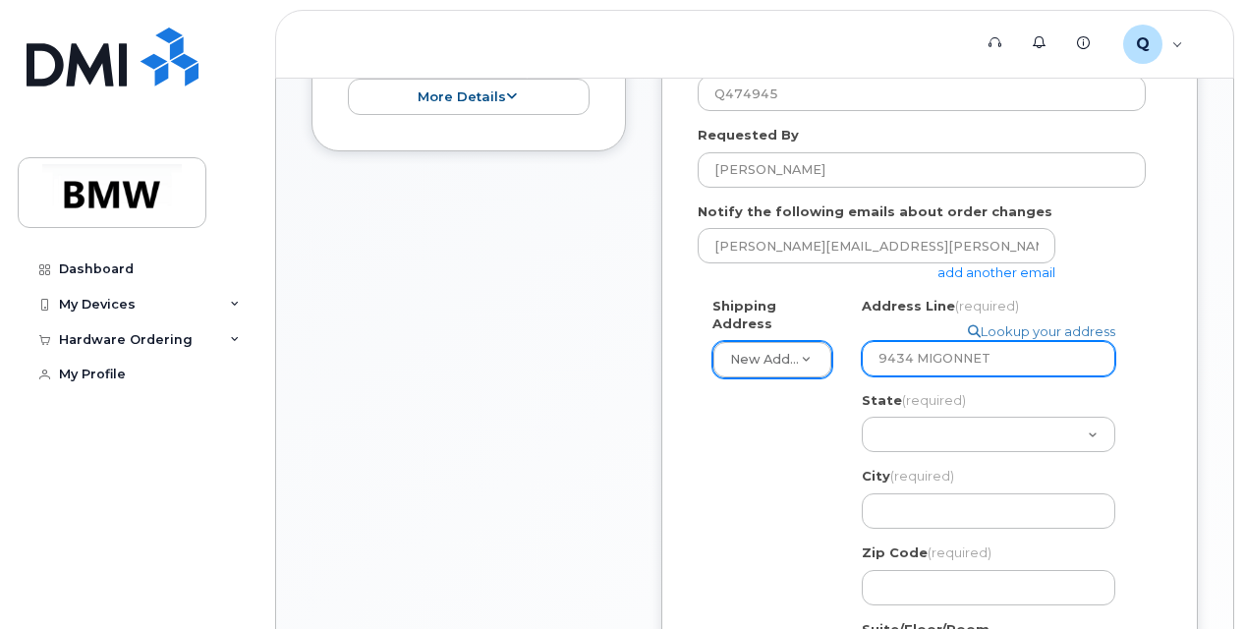
select select
type input "9434 MIGONNETE"
select select
type input "9434 MIGONNET"
select select
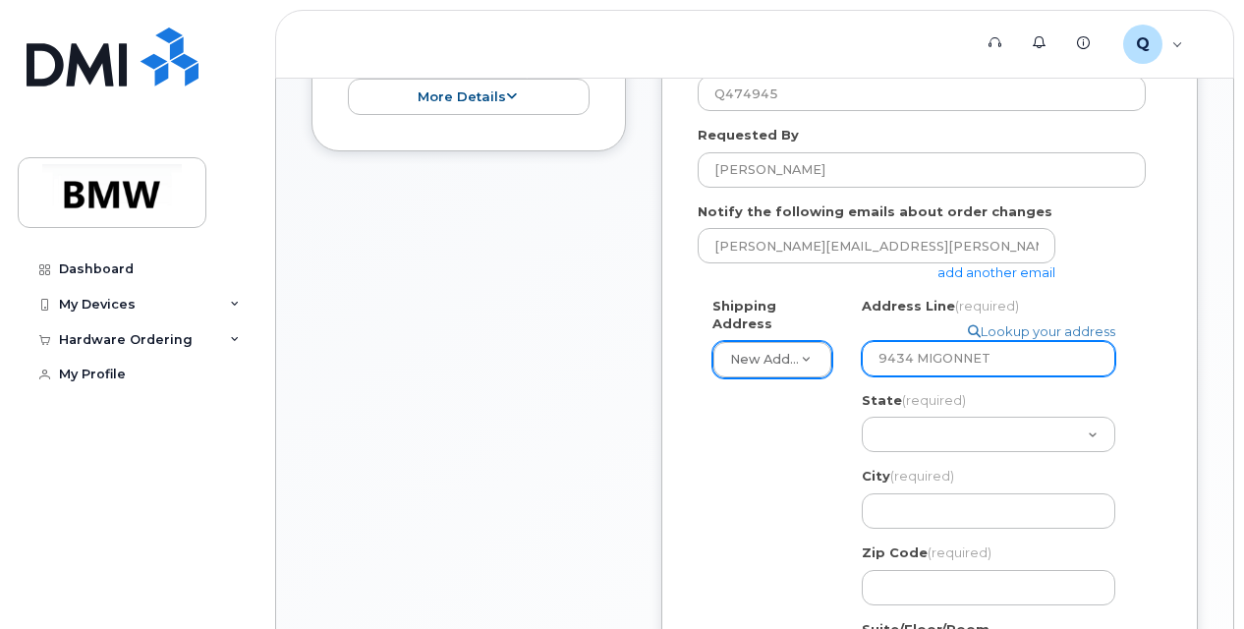
type input "9434 MIGONNETT"
select select
type input "9434 MIGONNETTE"
select select
type input "9434 MIGONNETTE S"
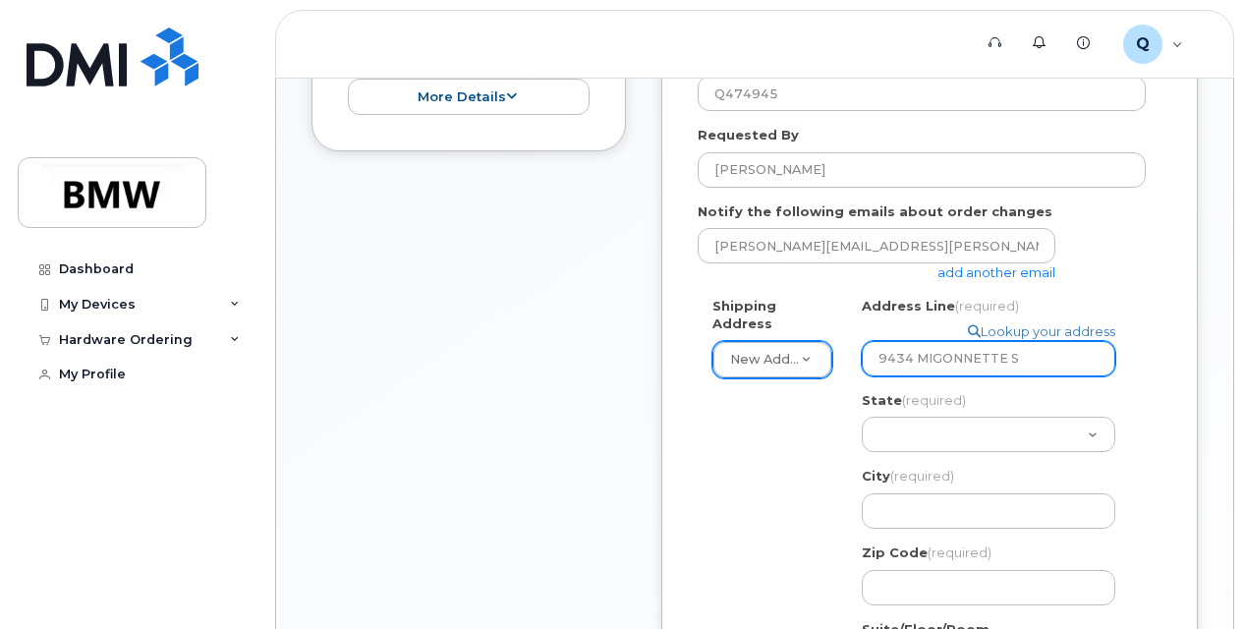
select select
type input "9434 MIGONNETTE ST"
select select
type input "9434 MIGONNETTE S"
select select
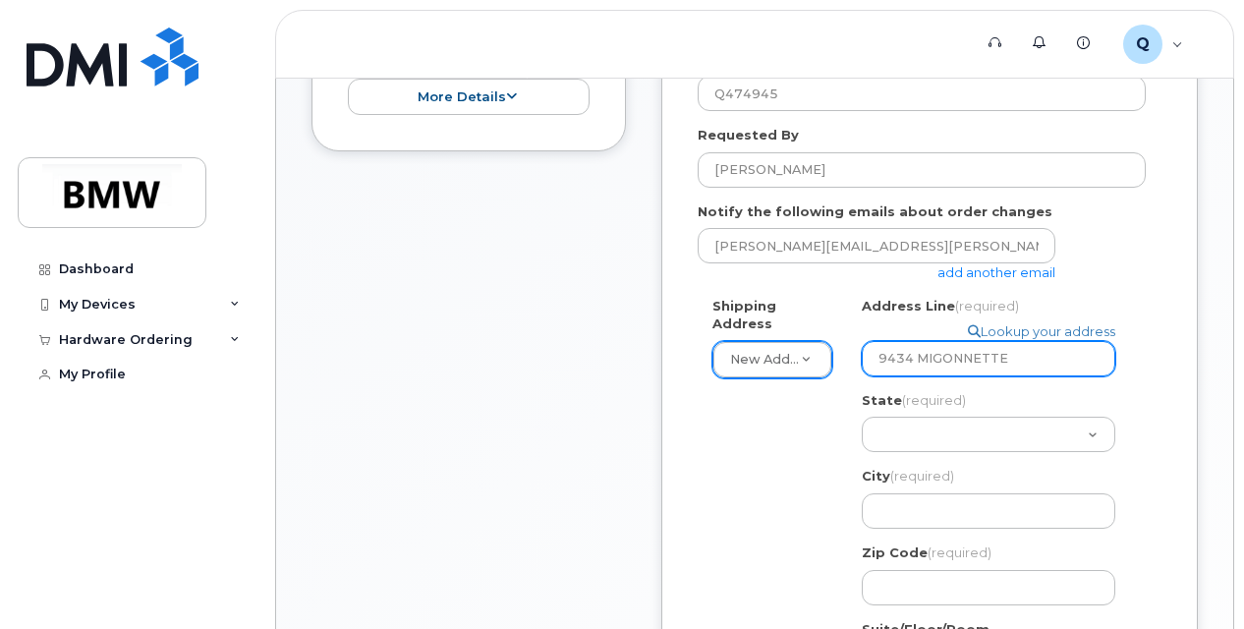
type input "9434 MIGONNETTE"
select select
type input "9434 MIGONNETT"
select select
type input "9434 MIGONNET"
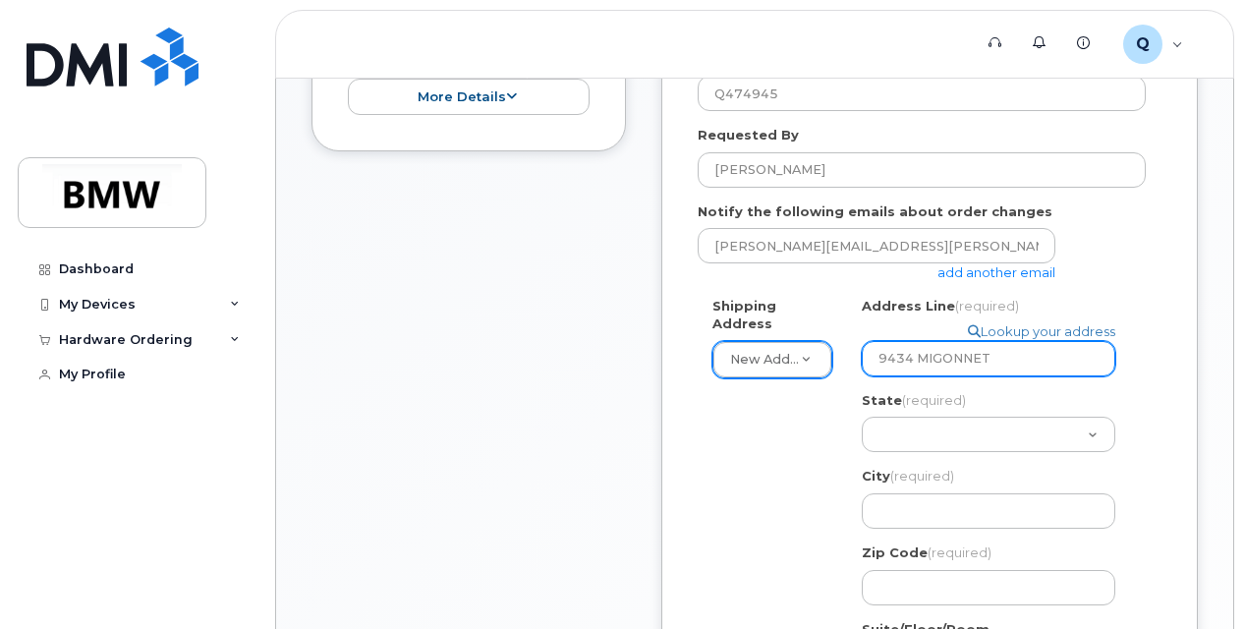
select select
type input "9434 MIGONNE"
select select
type input "9434 MIGONN"
select select
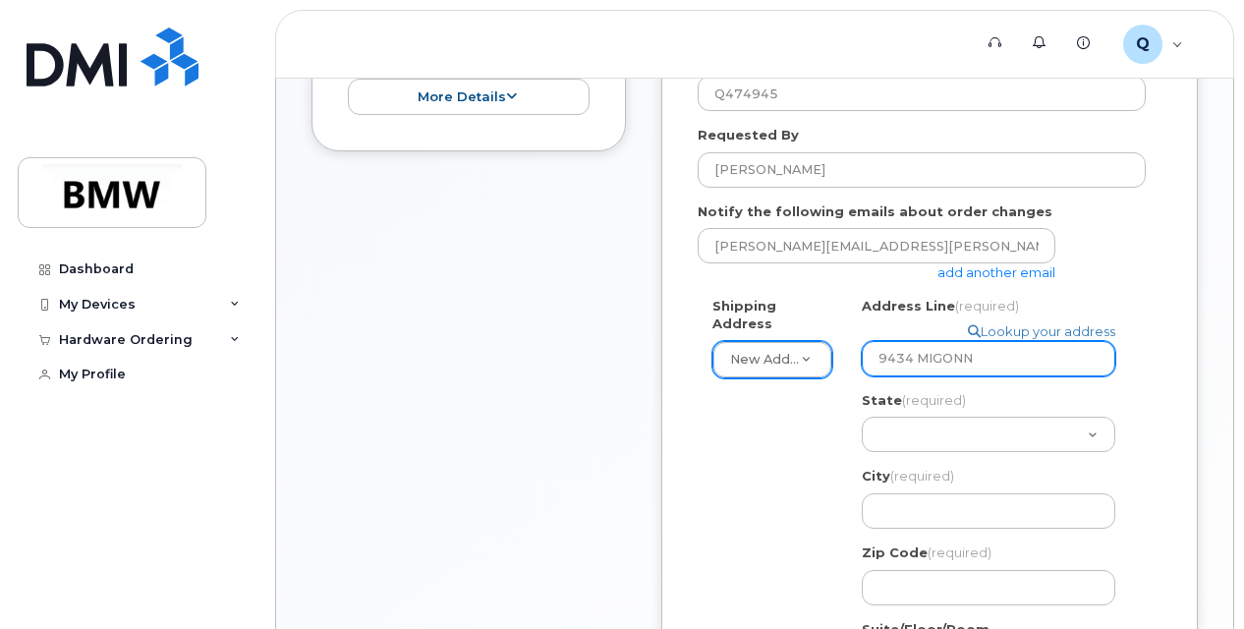
type input "9434 MIGON"
select select
type input "9434 MIGO"
select select
type input "9434 MIG"
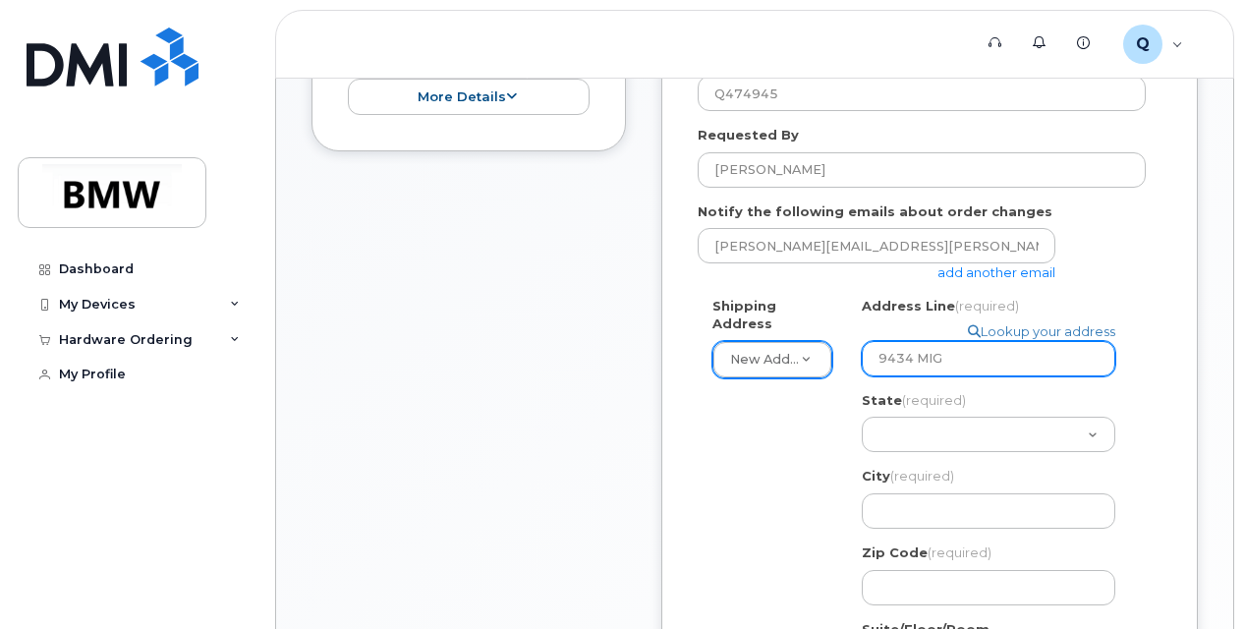
select select
type input "9434 MIGN"
select select
type input "9434 MIGNO"
select select
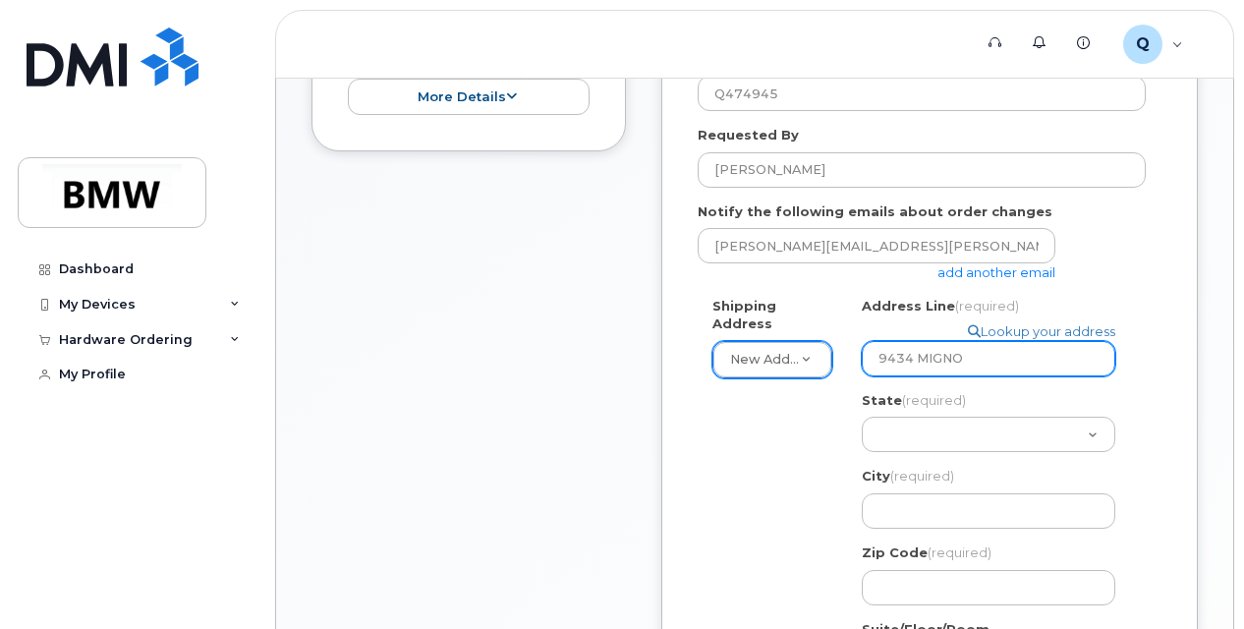
type input "9434 MIGNON"
select select
type input "9434 MIGNONE"
select select
type input "9434 MIGNONET"
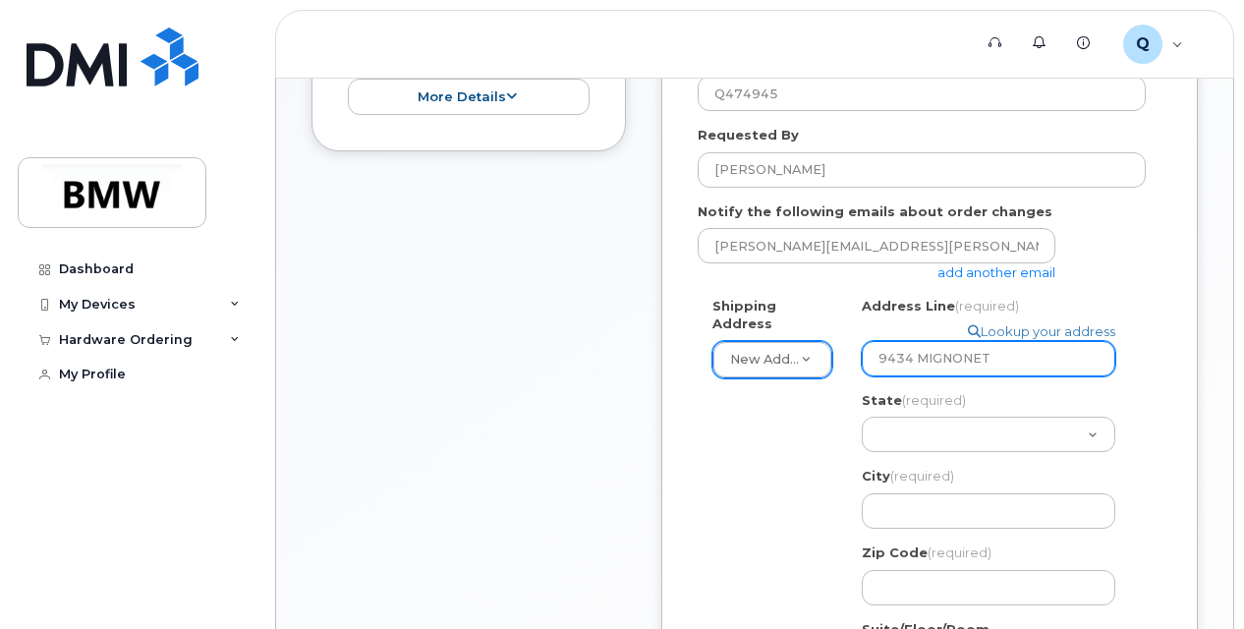
select select
type input "9434 MIGNONETT"
select select
type input "9434 MIGNONETTE"
select select
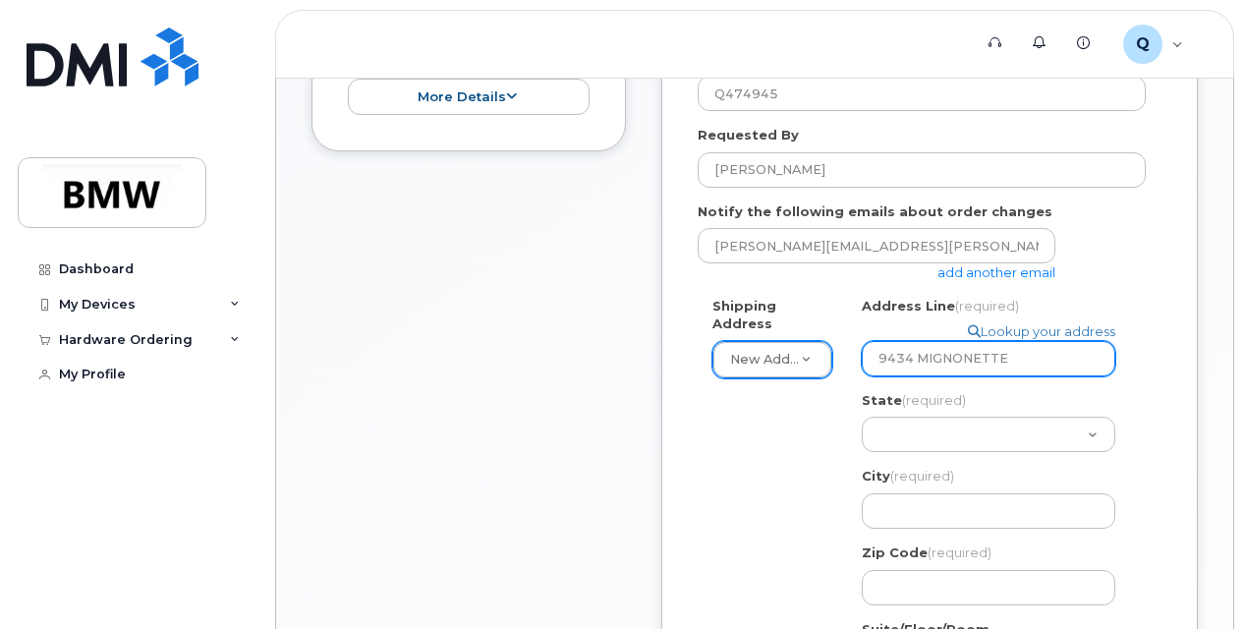
type input "9434 MIGNONETTE S"
select select
type input "9434 MIGNONETTE ST"
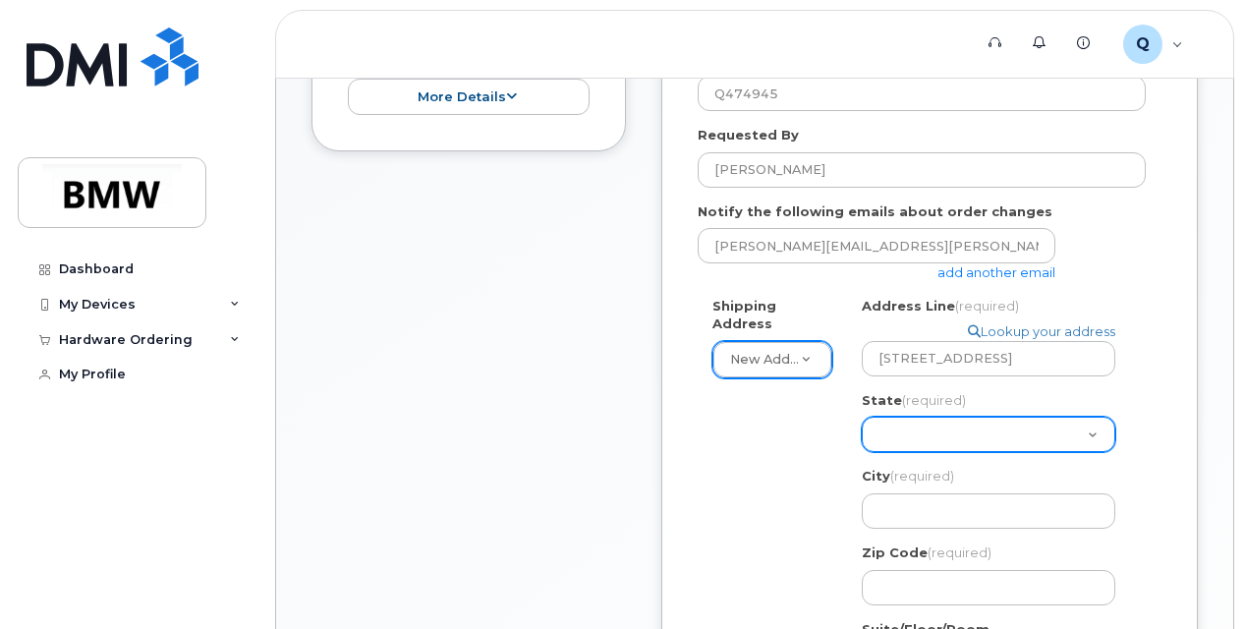
click at [969, 425] on select "Alabama Alaska American Samoa Arizona Arkansas California Colorado Connecticut …" at bounding box center [989, 434] width 254 height 35
select select "CA"
click at [862, 417] on select "Alabama Alaska American Samoa Arizona Arkansas California Colorado Connecticut …" at bounding box center [989, 434] width 254 height 35
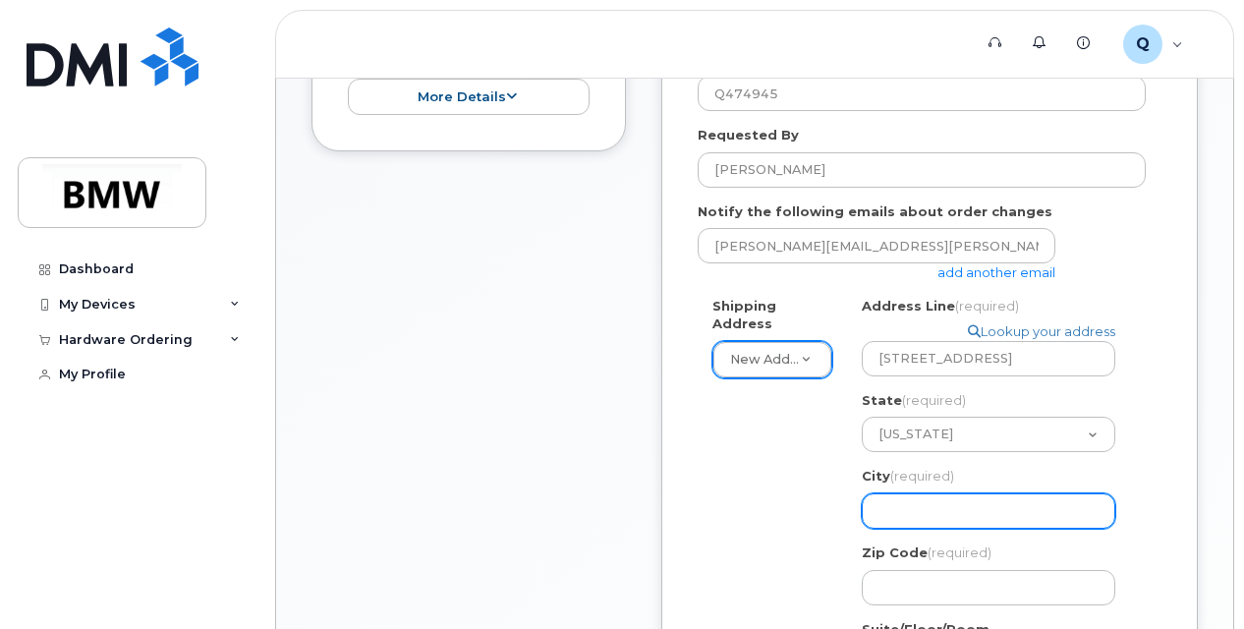
click at [957, 515] on input "City (required)" at bounding box center [989, 510] width 254 height 35
select select
type input "R"
select select
type input "RA"
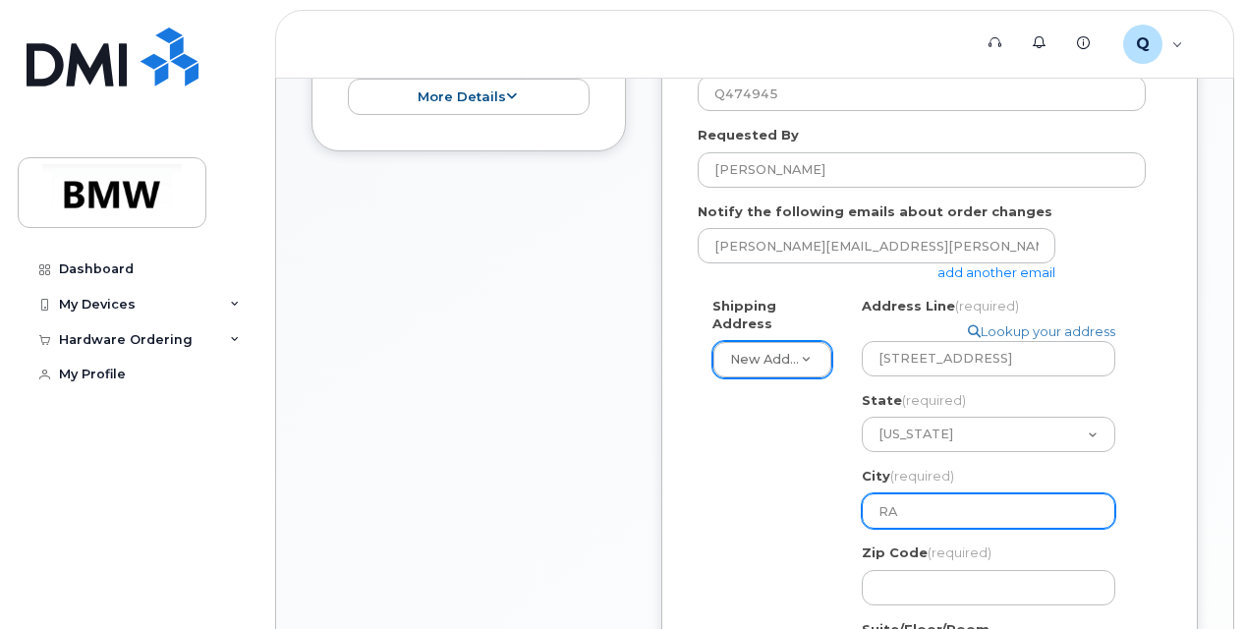
select select
type input "RAN"
select select
type input "RANC"
select select
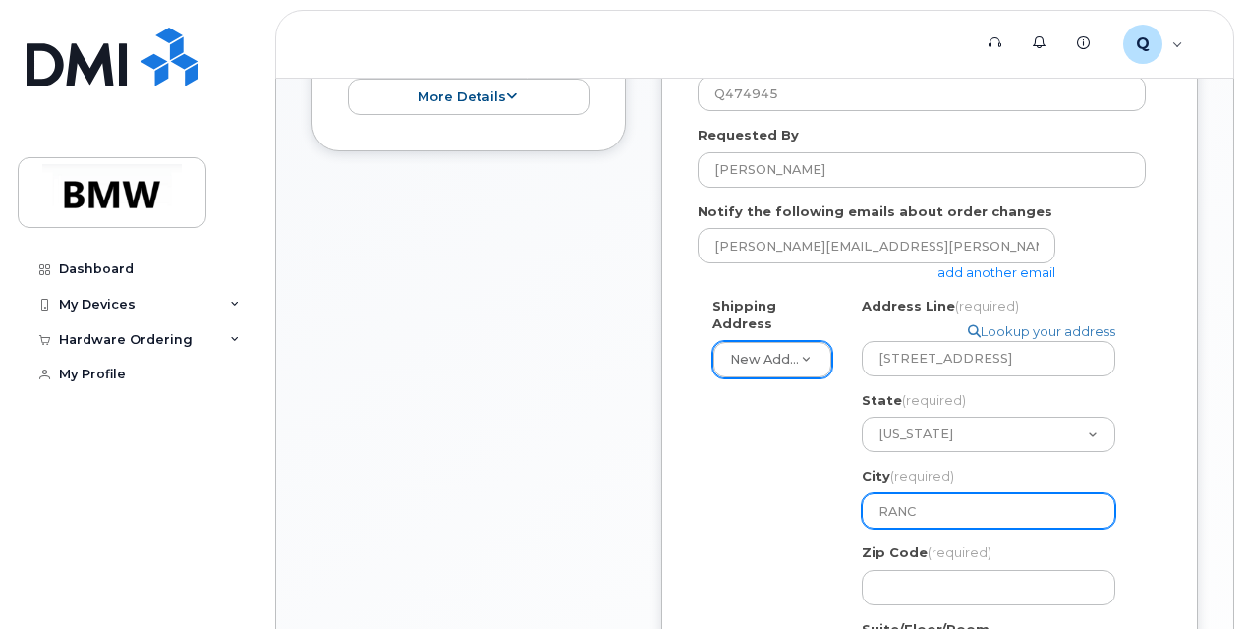
type input "RANCH"
select select
type input "RANCHO C"
select select
type input "RANCHO CU"
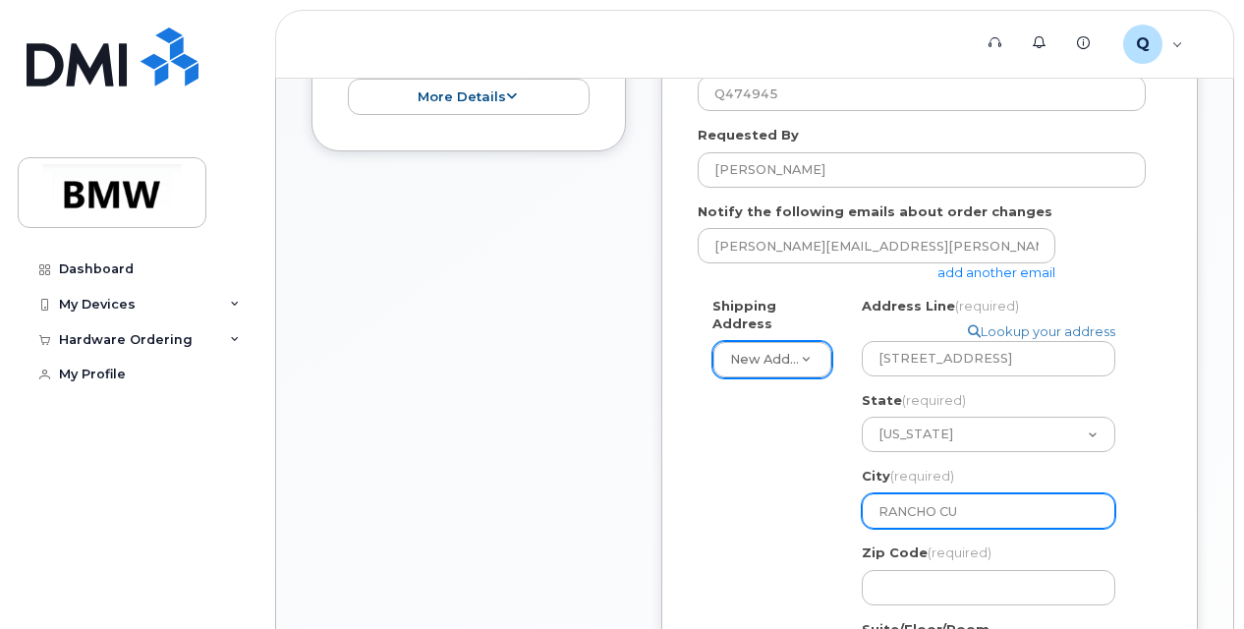
select select
type input "RANCHO CUC"
select select
type input "RANCHO CUCA"
select select
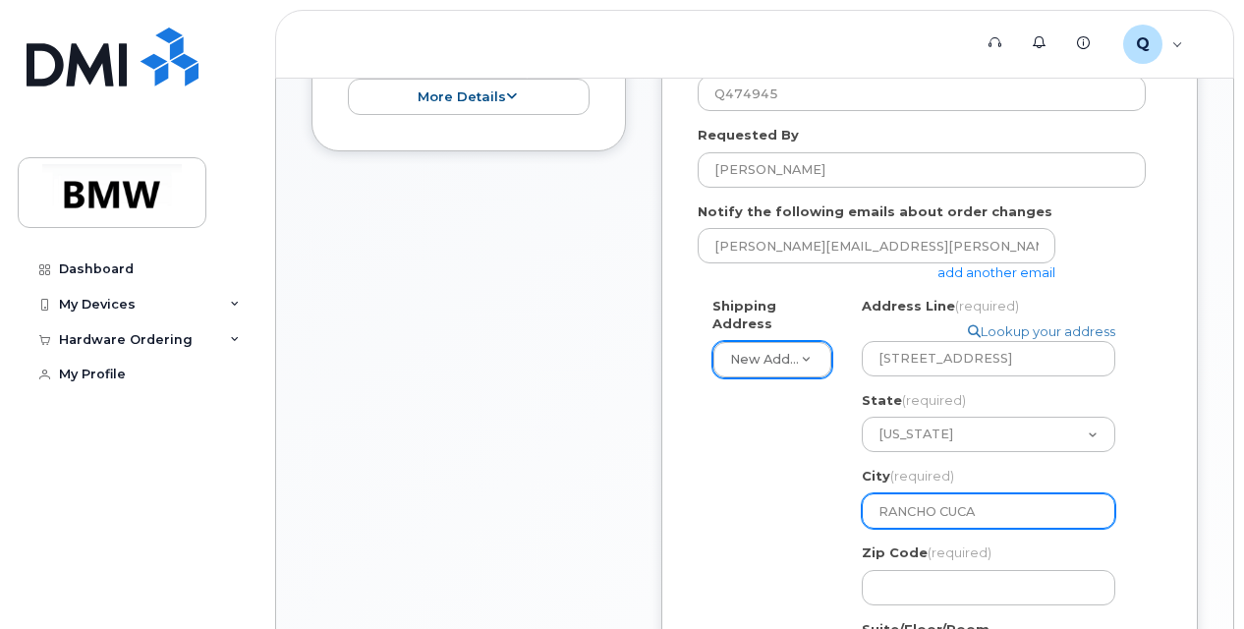
type input "RANCHO CUCAM"
select select
type input "RANCHO CUCAMO"
select select
type input "RANCHO CUCAMON"
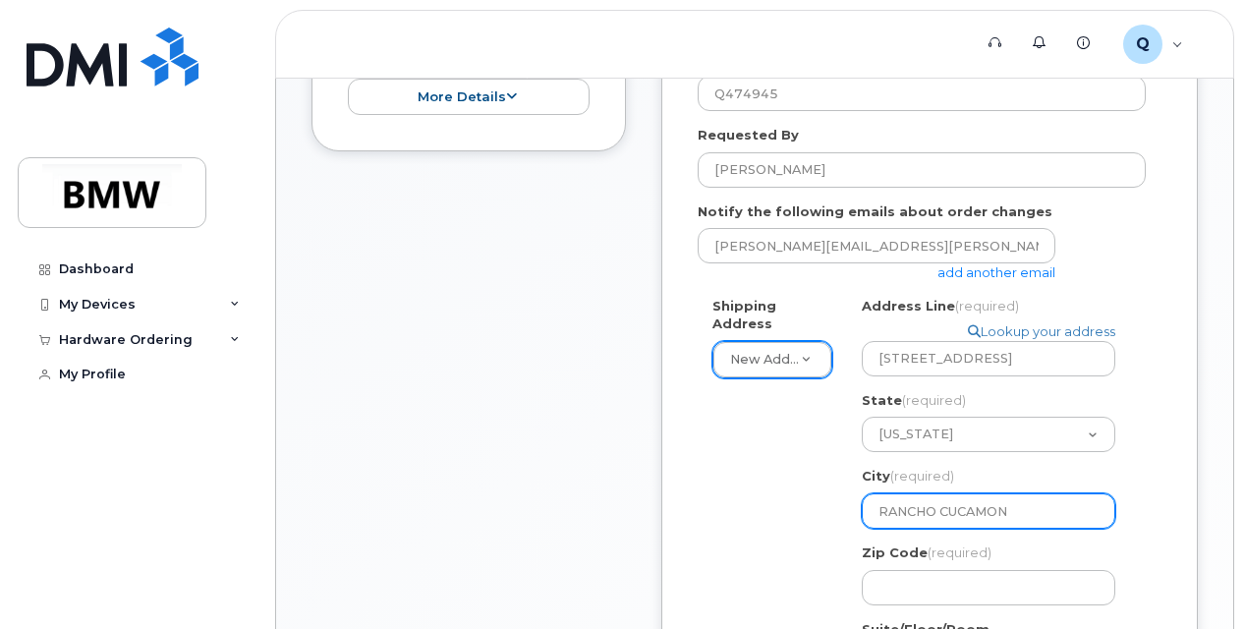
select select
type input "RANCHO CUCAMONG"
select select
type input "RANCHO CUCAMONGA"
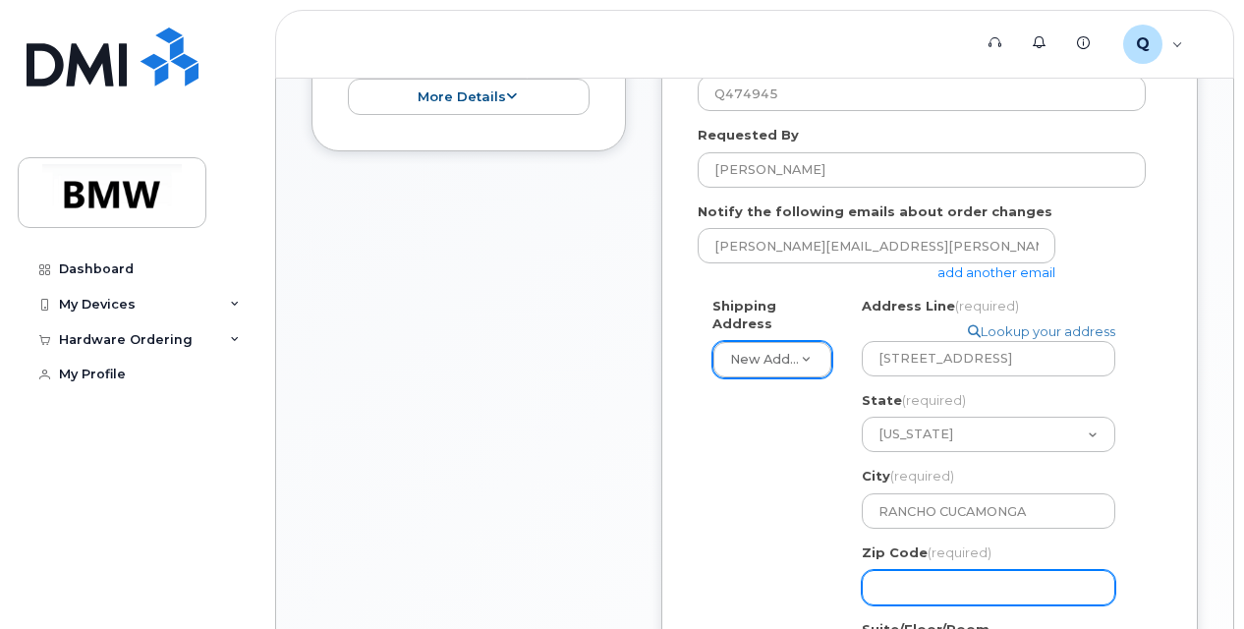
click at [958, 582] on input "Zip Code (required)" at bounding box center [989, 587] width 254 height 35
select select
type input "9"
select select
type input "91"
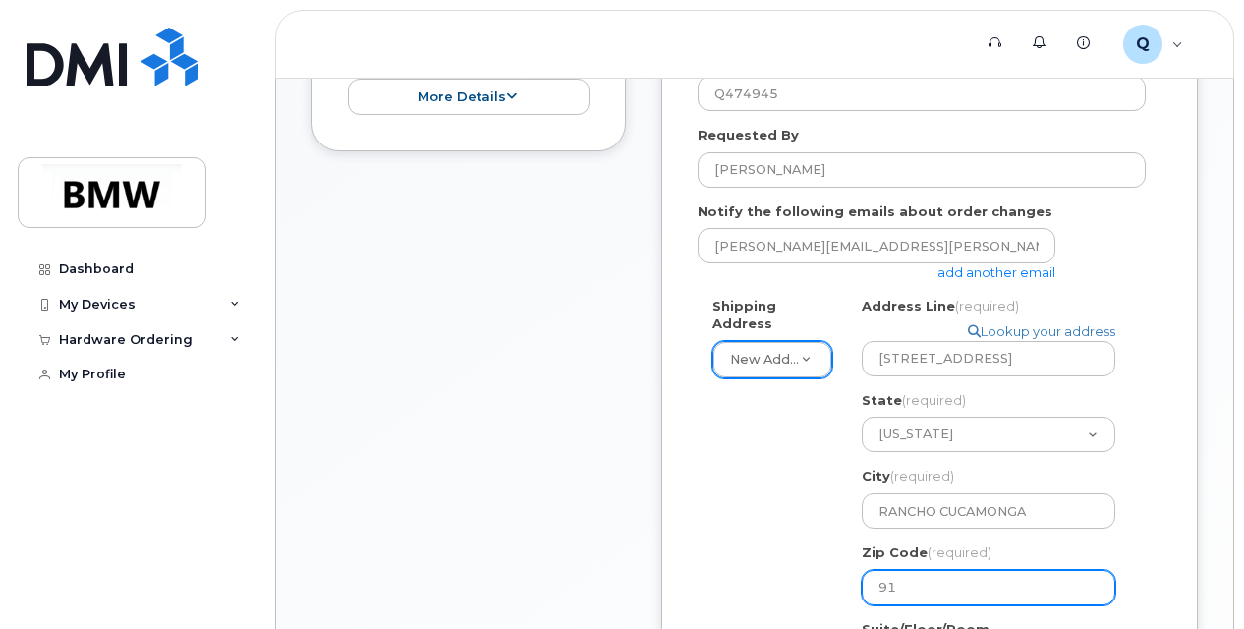
select select
type input "917"
select select
type input "9170"
select select
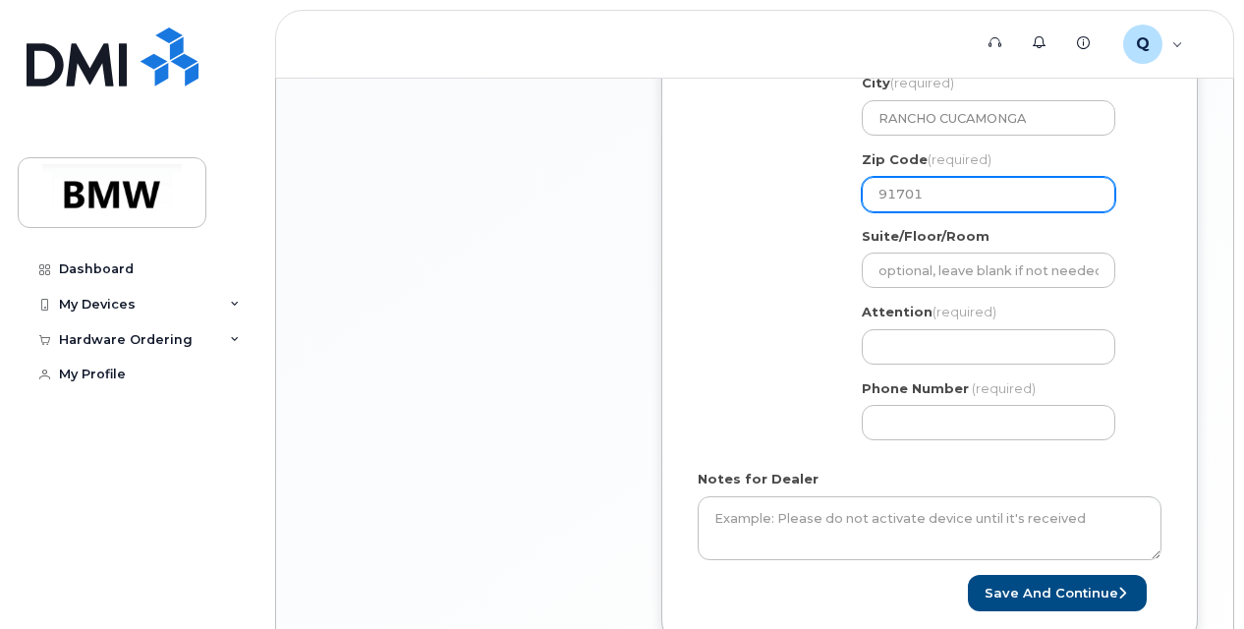
scroll to position [983, 0]
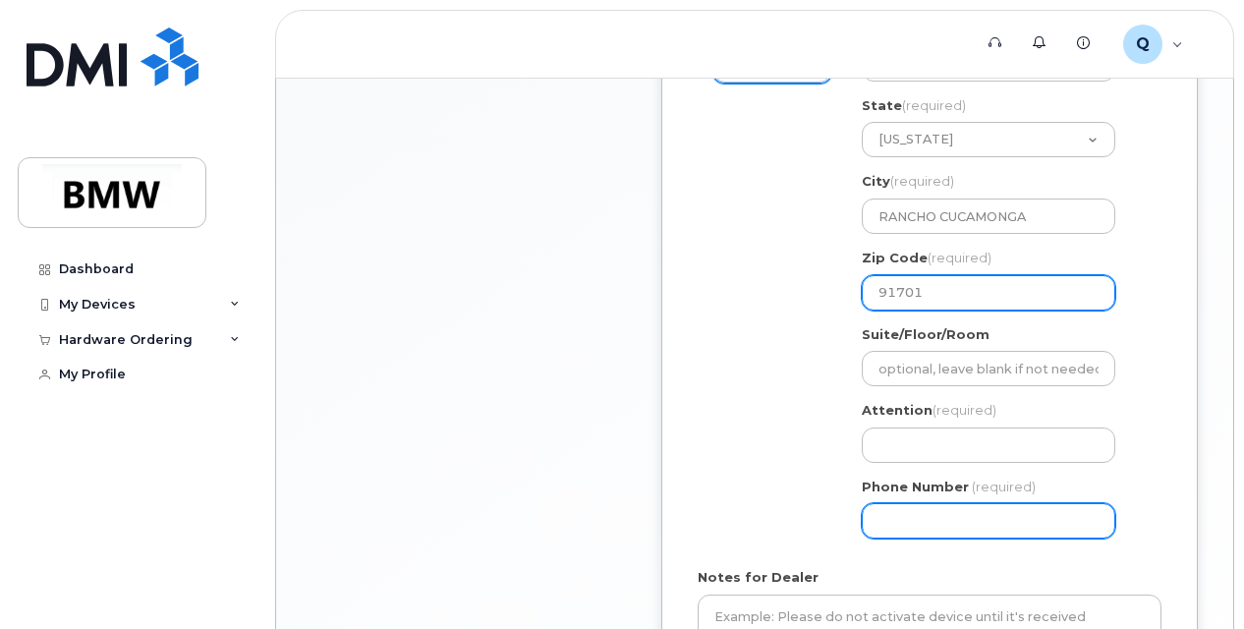
type input "91701"
click at [914, 521] on input "Phone Number" at bounding box center [989, 520] width 254 height 35
type input "909553194"
select select
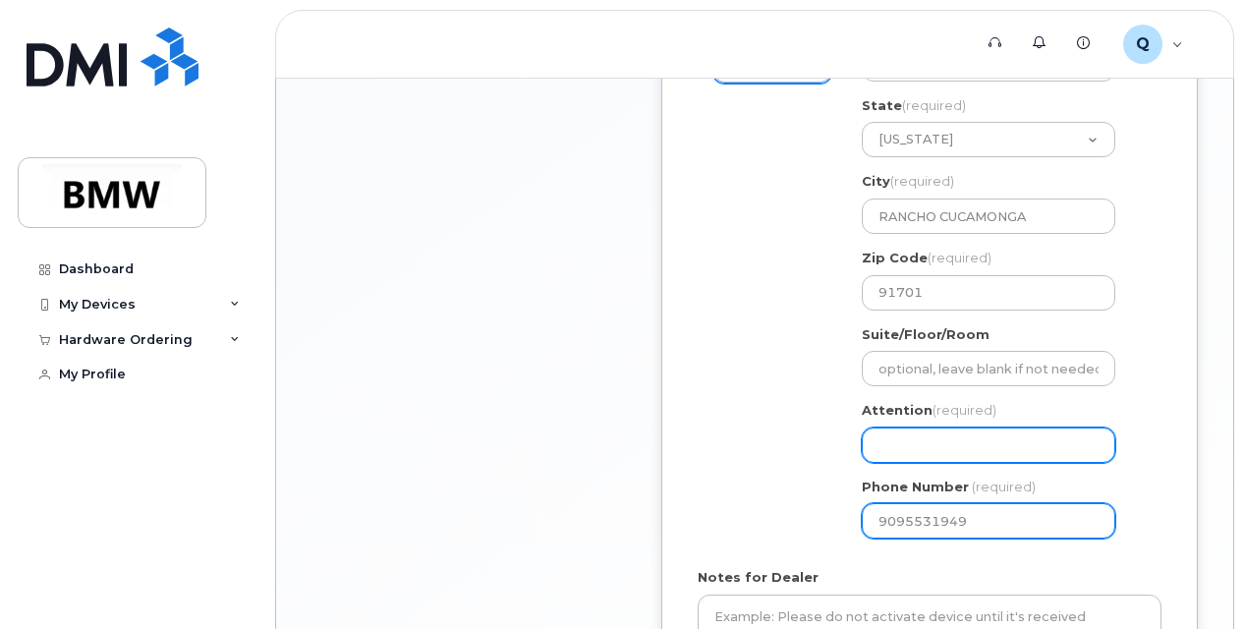
type input "9095531949"
click at [908, 436] on input "Attention (required)" at bounding box center [989, 444] width 254 height 35
select select
type input "L"
select select
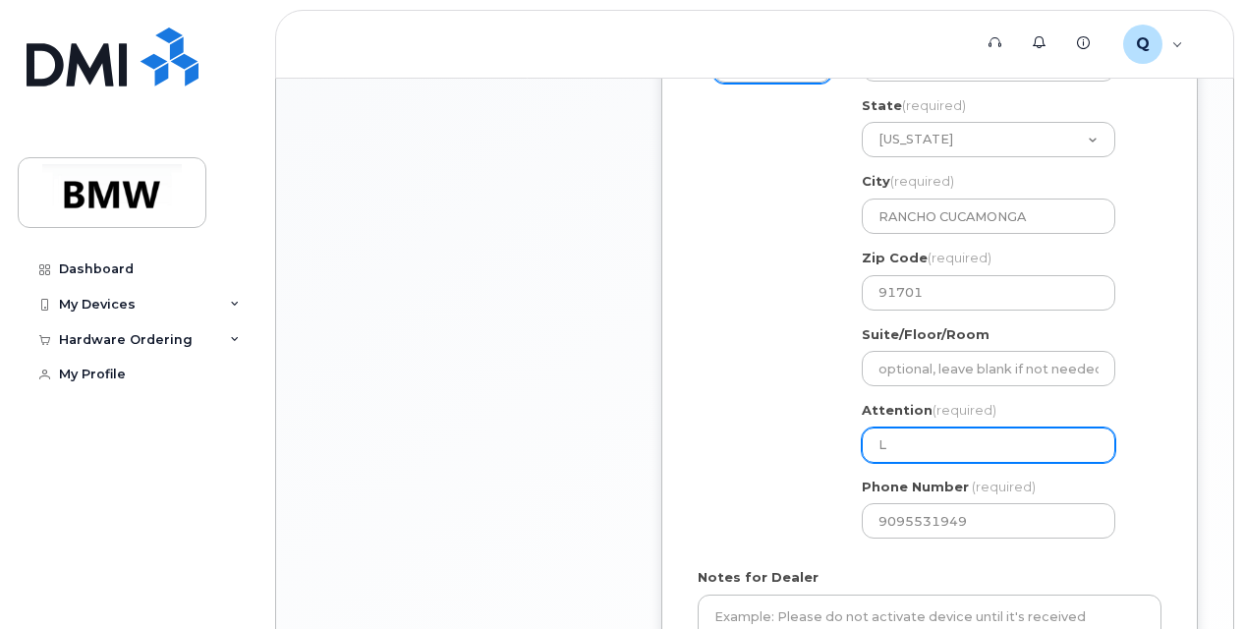
type input "LO"
select select
type input "LOG"
select select
type input "LOGA"
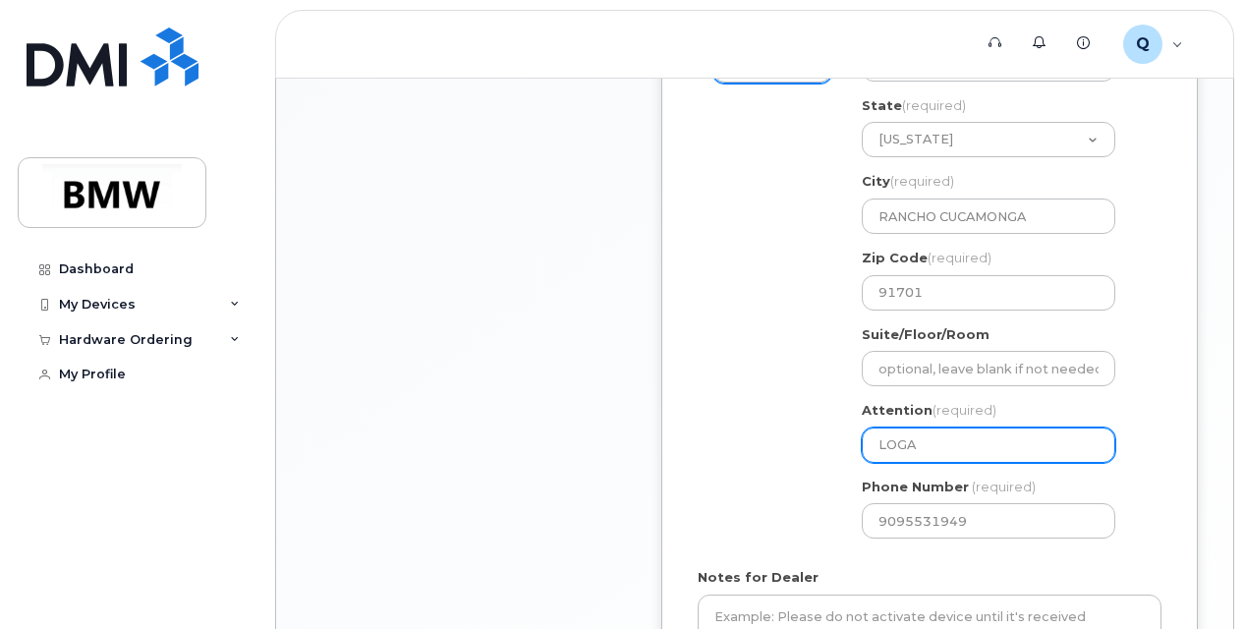
select select
type input "LOGAN"
select select
type input "LOGAN S"
select select
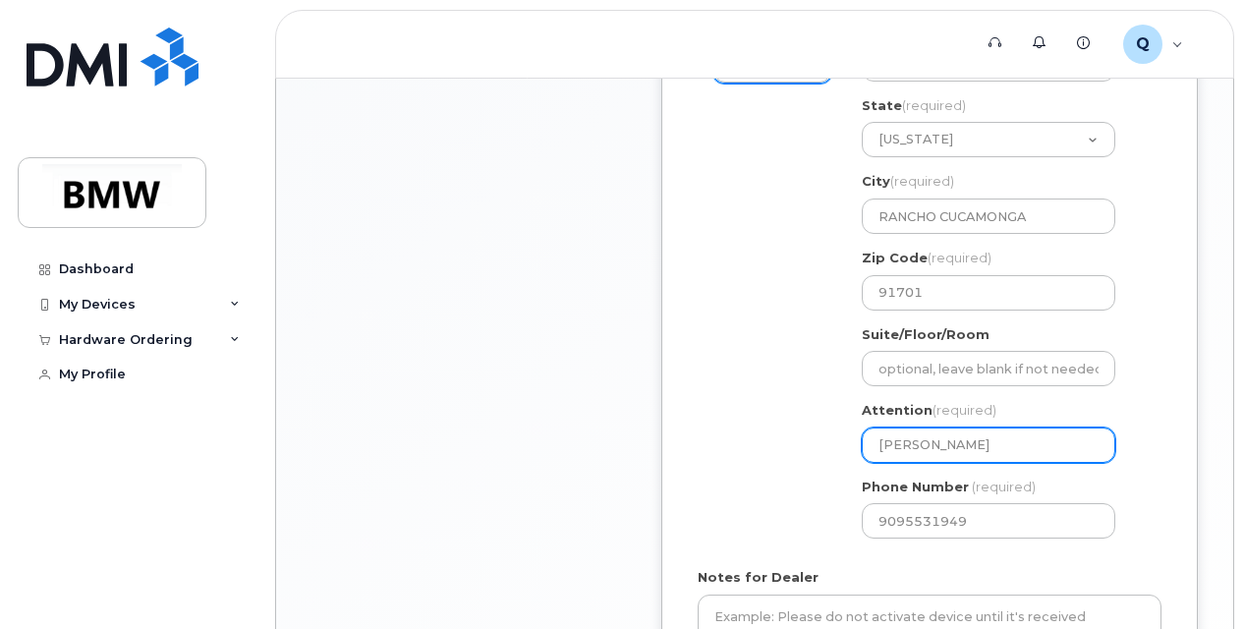
type input "LOGAN SM"
select select
type input "LOGAN SMI"
select select
type input "LOGAN SMIT"
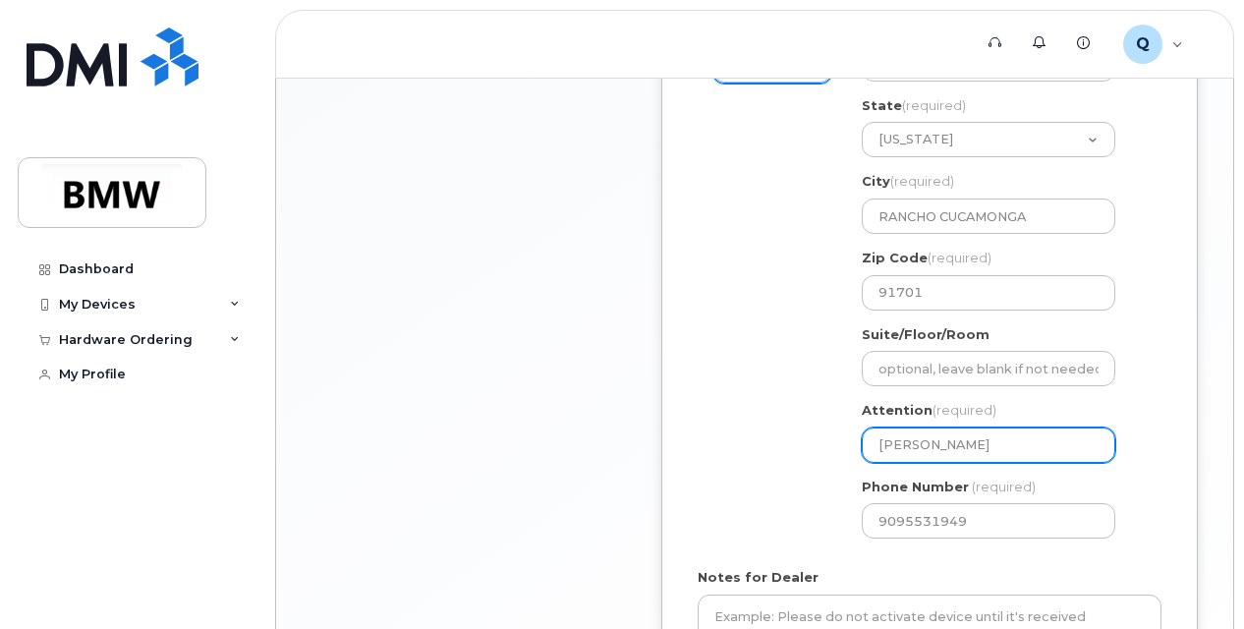
select select
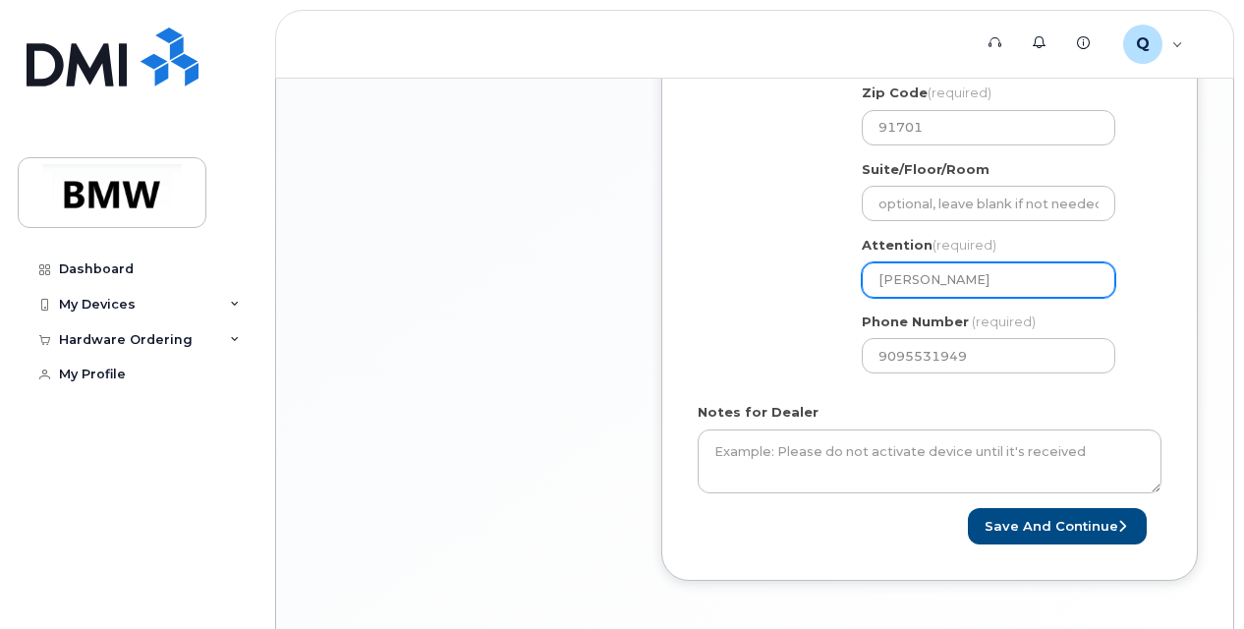
scroll to position [1179, 0]
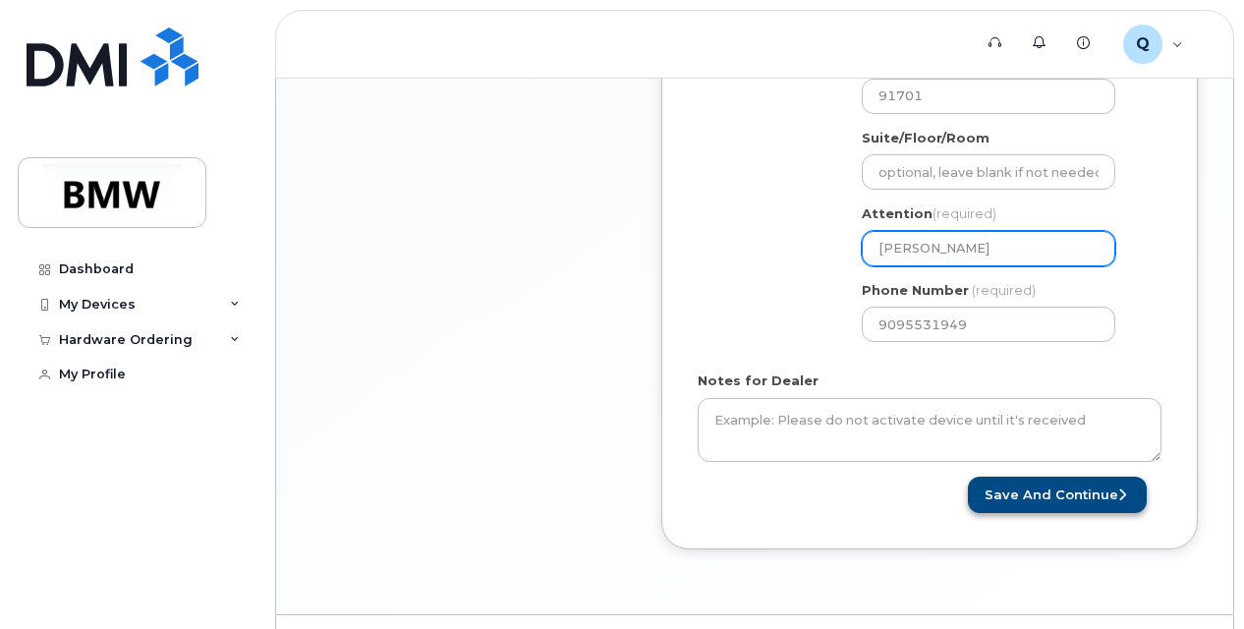
type input "LOGAN SMITH"
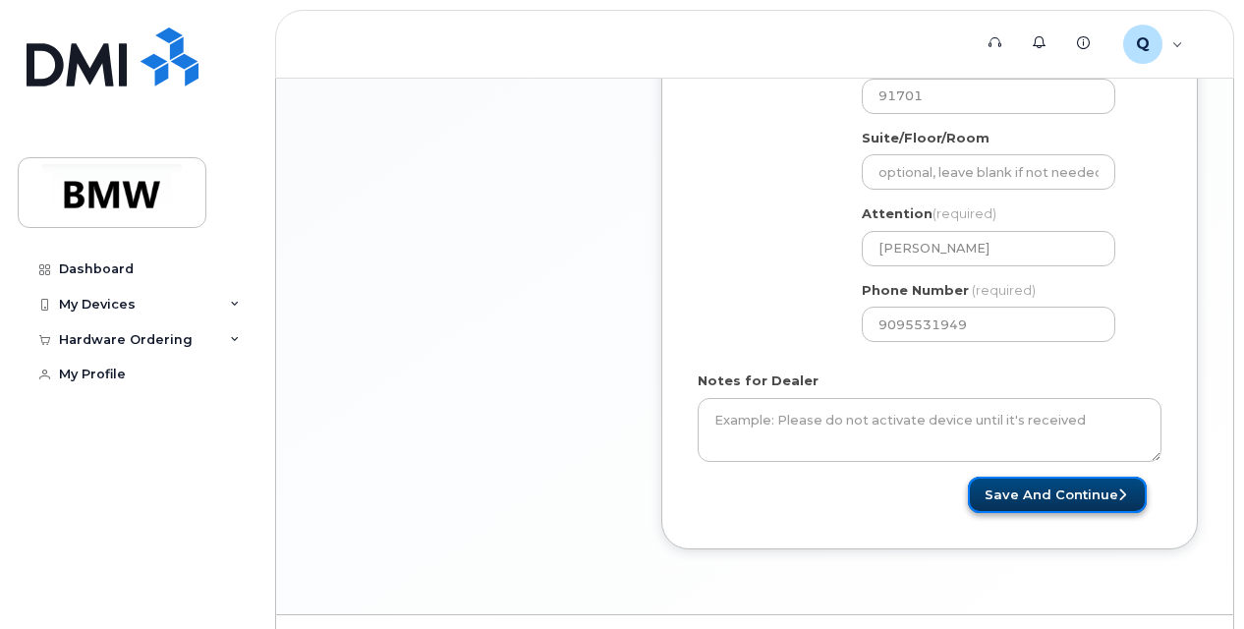
click at [1040, 487] on button "Save and Continue" at bounding box center [1057, 495] width 179 height 36
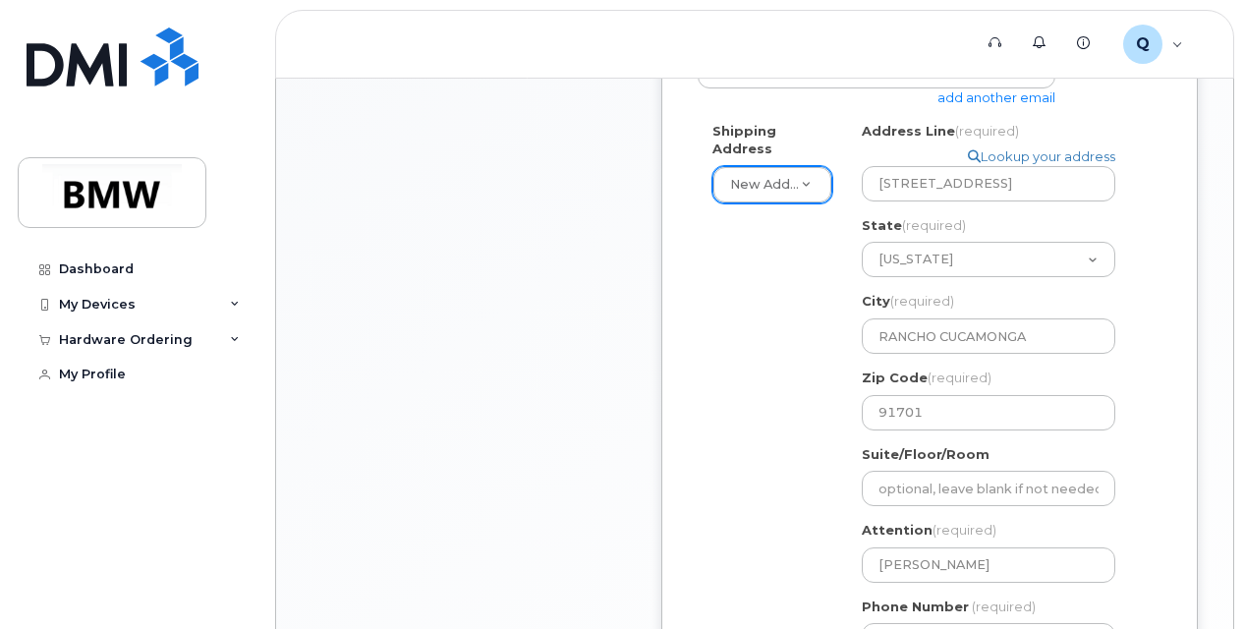
scroll to position [786, 0]
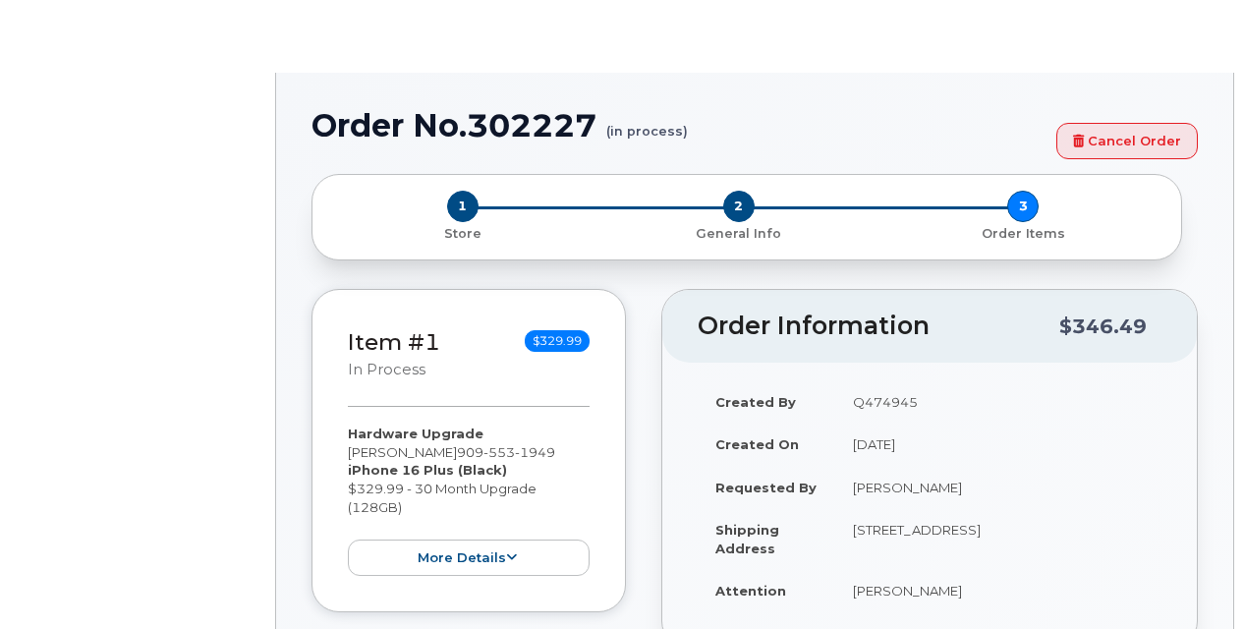
type input "1896078"
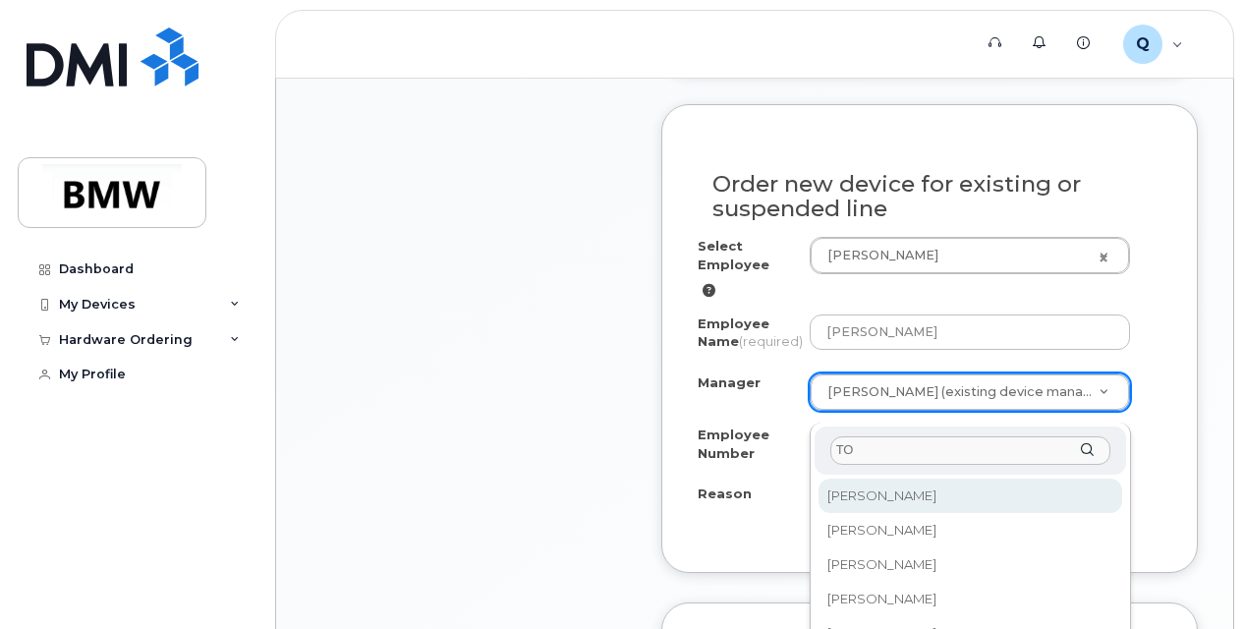
type input "T"
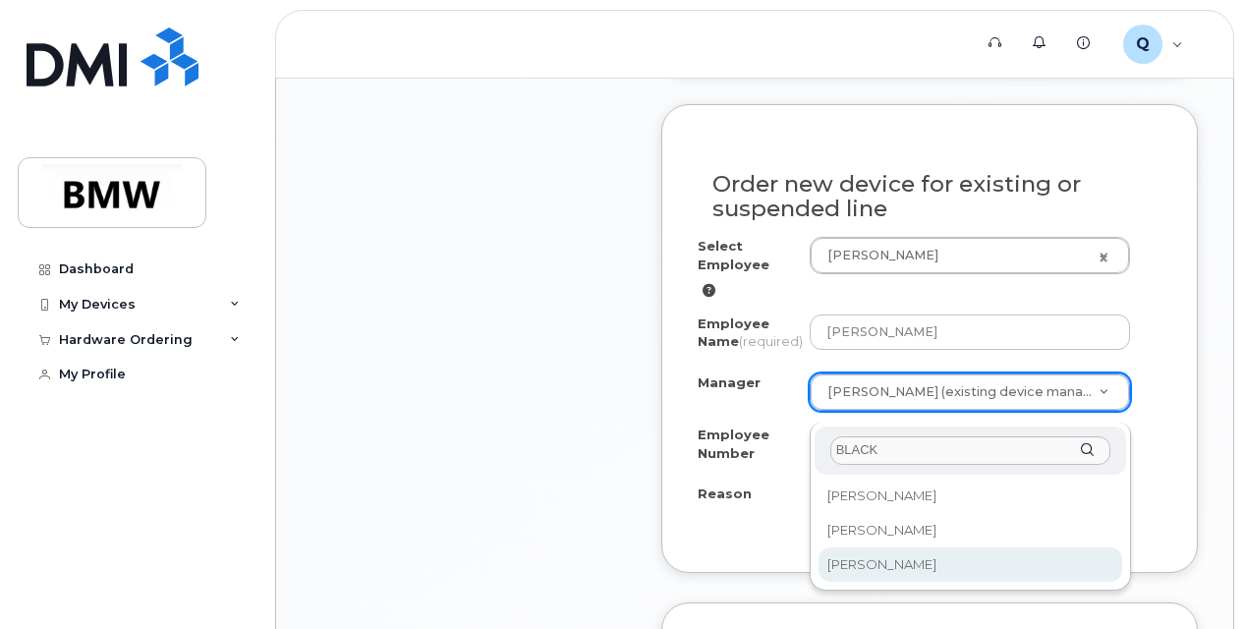
type input "BLACK"
select select "1897321"
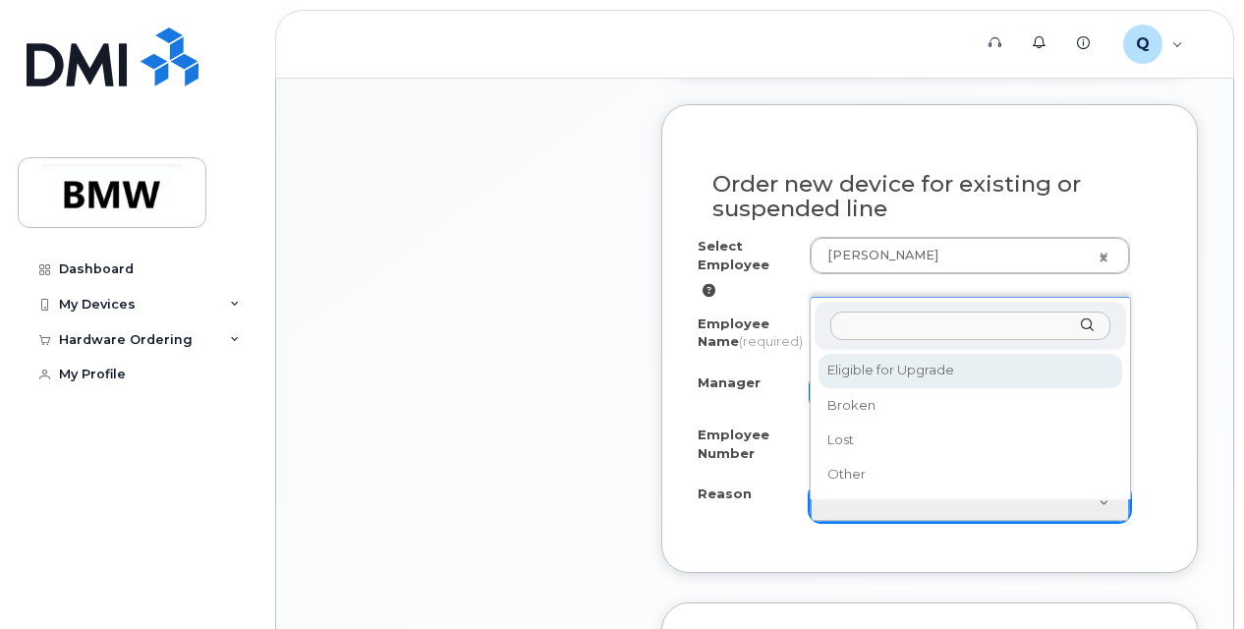
select select "eligible_for_upgrade"
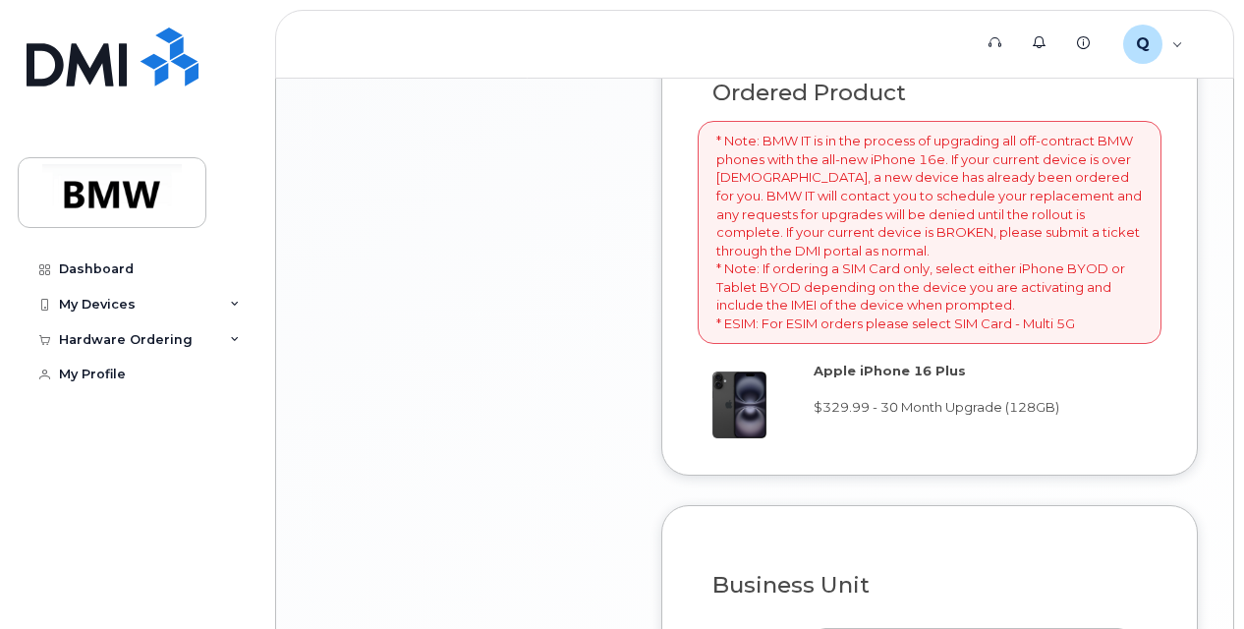
scroll to position [1979, 0]
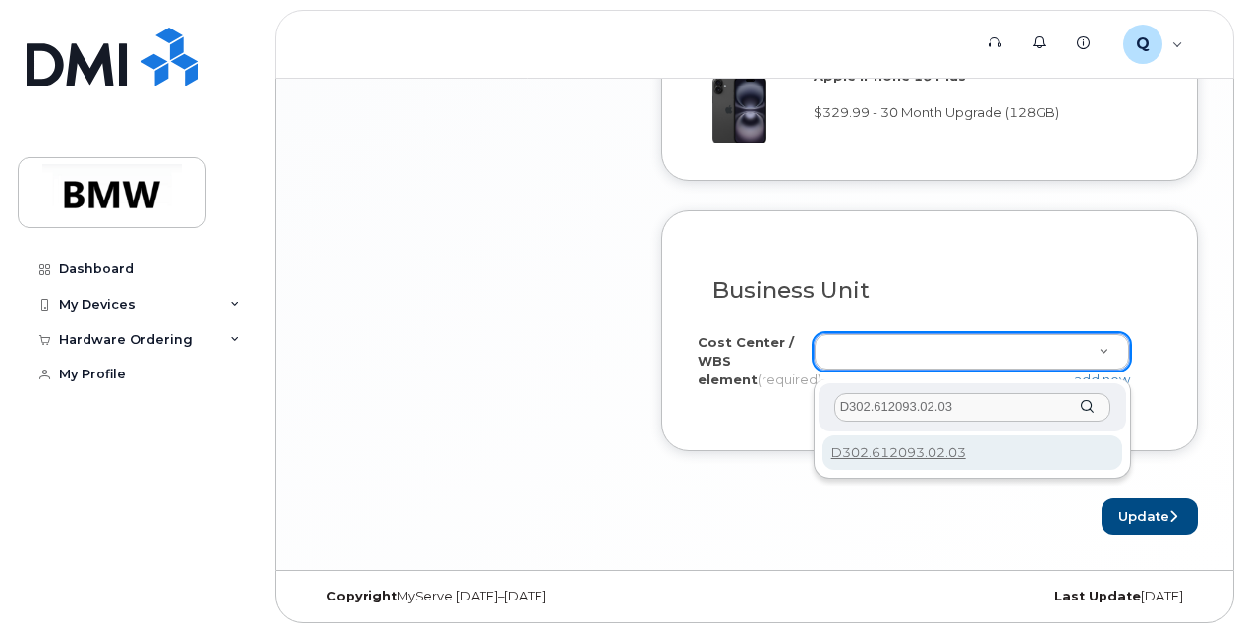
type input "D302.612093.02.03"
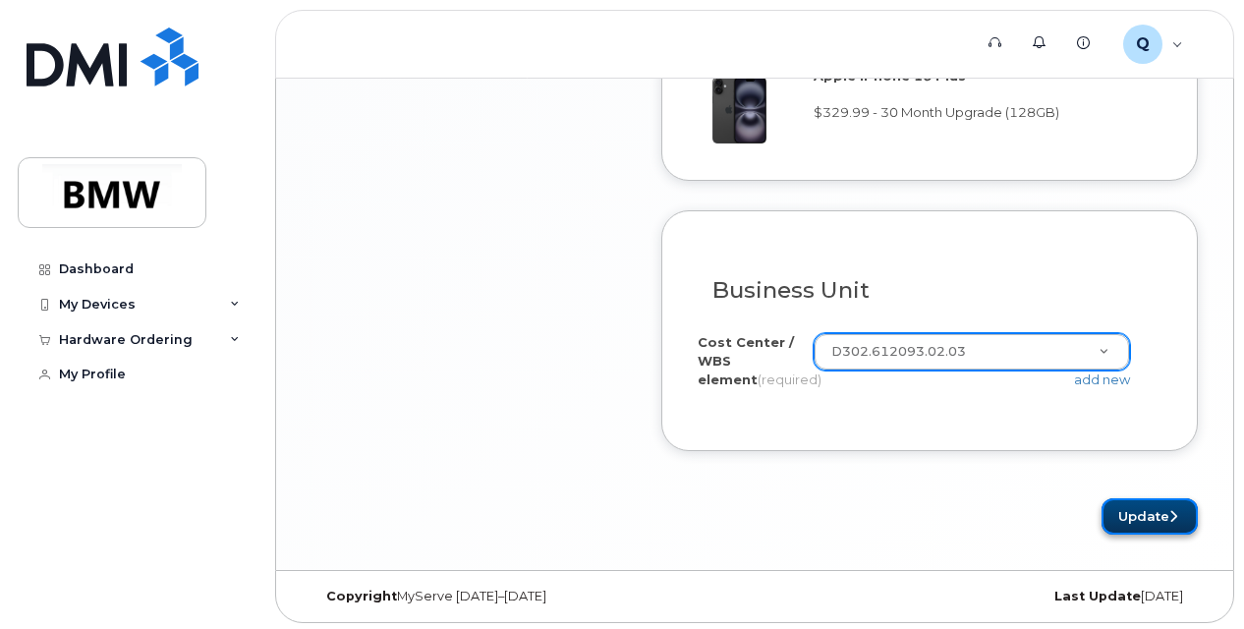
click at [1160, 520] on button "Update" at bounding box center [1150, 516] width 96 height 36
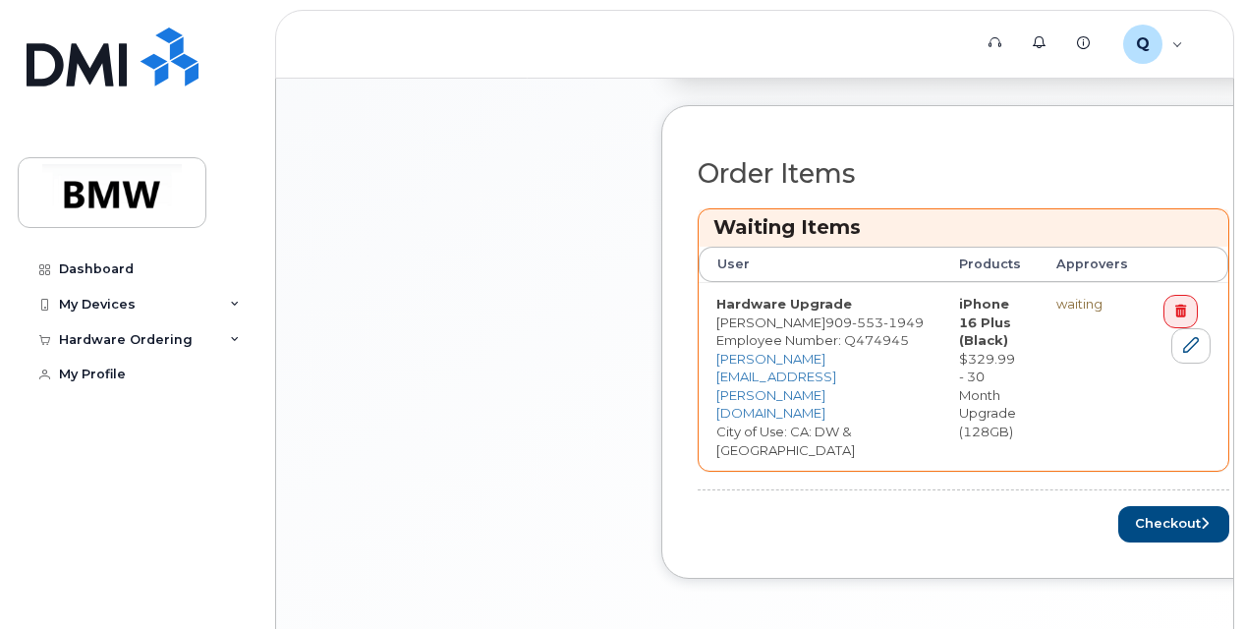
scroll to position [936, 0]
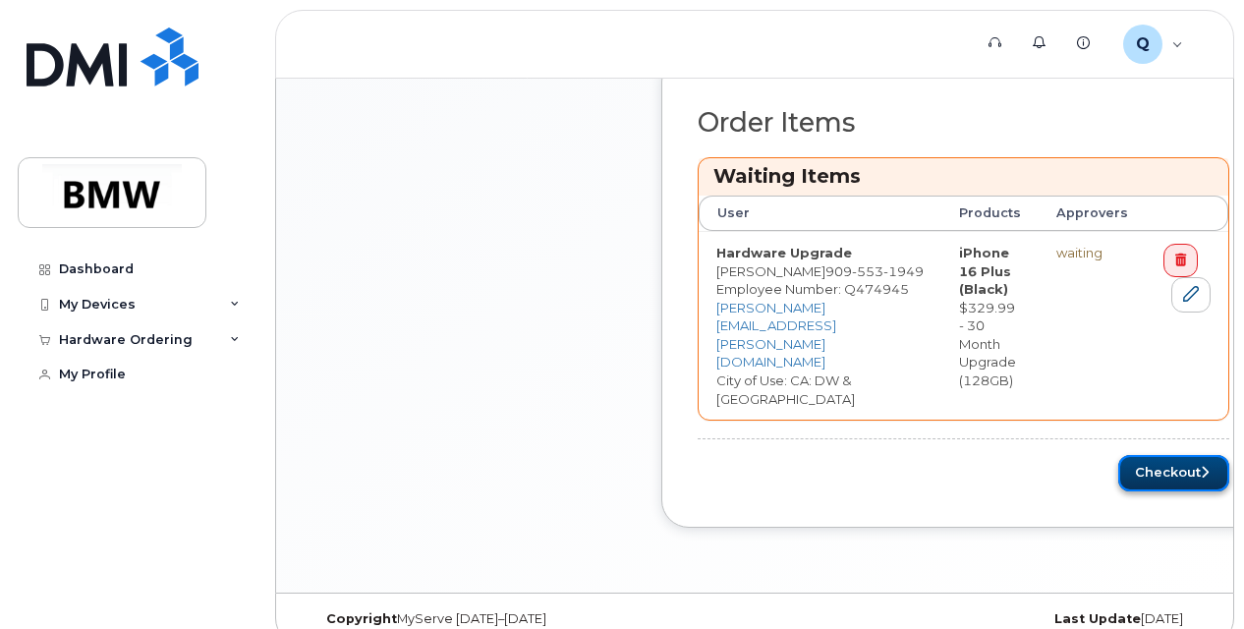
click at [1140, 455] on button "Checkout" at bounding box center [1173, 473] width 111 height 36
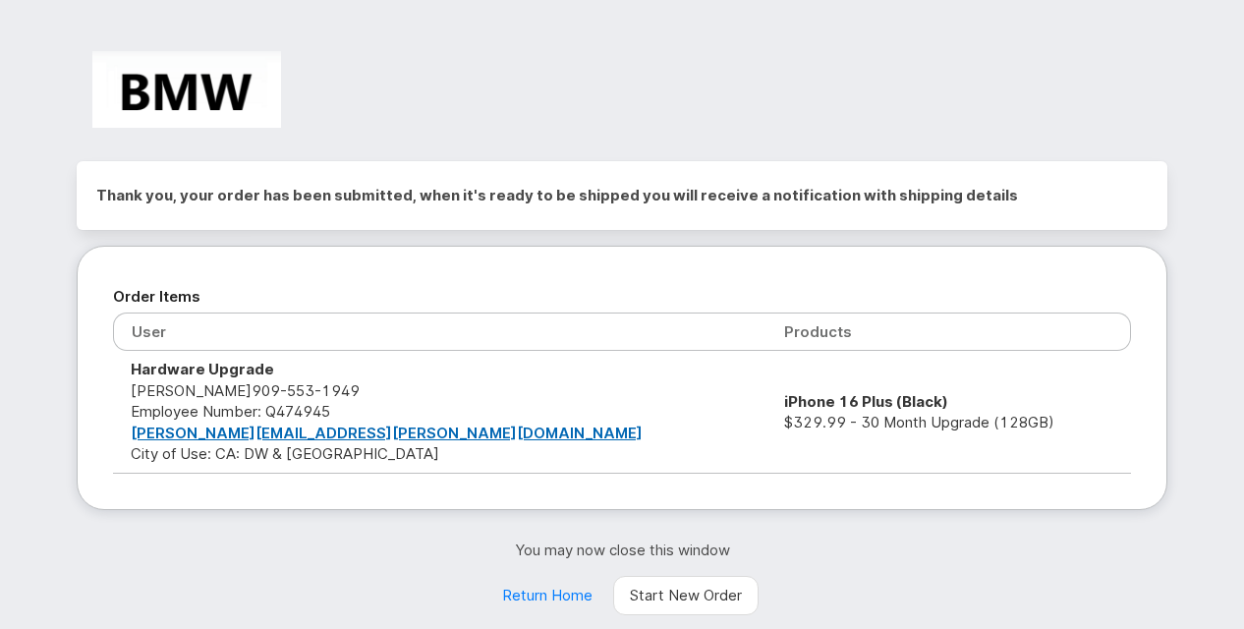
click at [699, 140] on div at bounding box center [622, 97] width 1120 height 124
